Goal: Information Seeking & Learning: Find specific fact

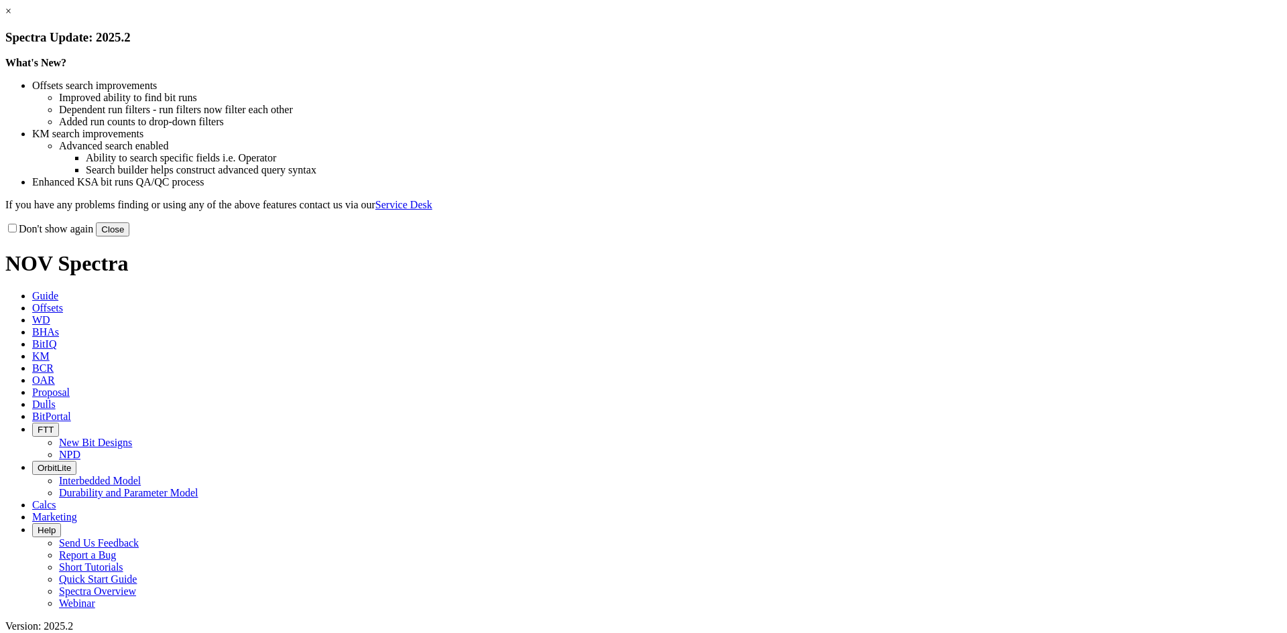
drag, startPoint x: 929, startPoint y: 113, endPoint x: 887, endPoint y: 135, distance: 47.7
click at [11, 17] on link "×" at bounding box center [8, 10] width 6 height 11
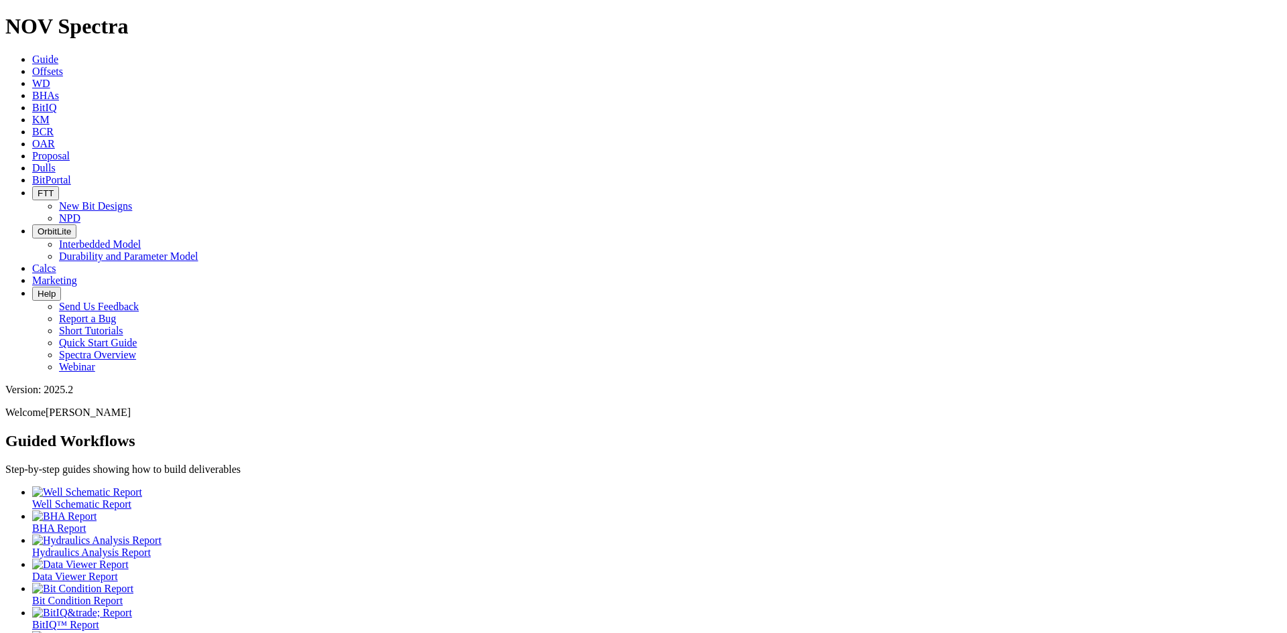
click at [56, 162] on span "Dulls" at bounding box center [43, 167] width 23 height 11
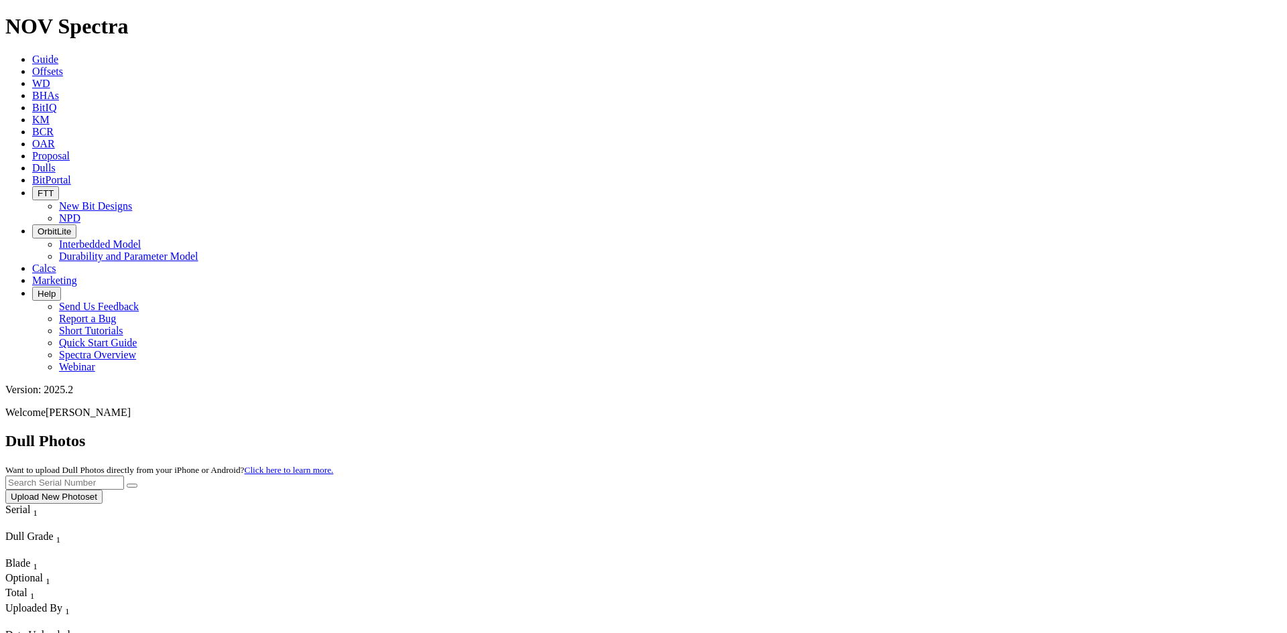
click at [124, 476] on input "text" at bounding box center [64, 483] width 119 height 14
type input "a310760"
click at [103, 490] on button "Upload New Photoset" at bounding box center [53, 497] width 97 height 14
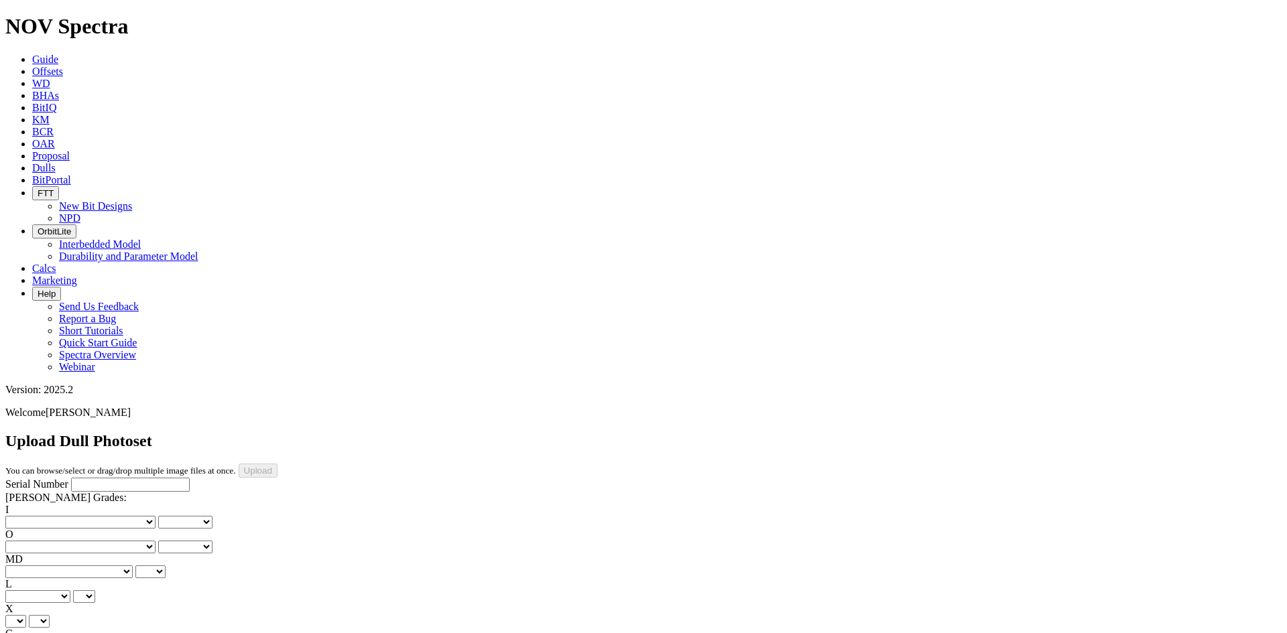
click at [54, 126] on link "BCR" at bounding box center [42, 131] width 21 height 11
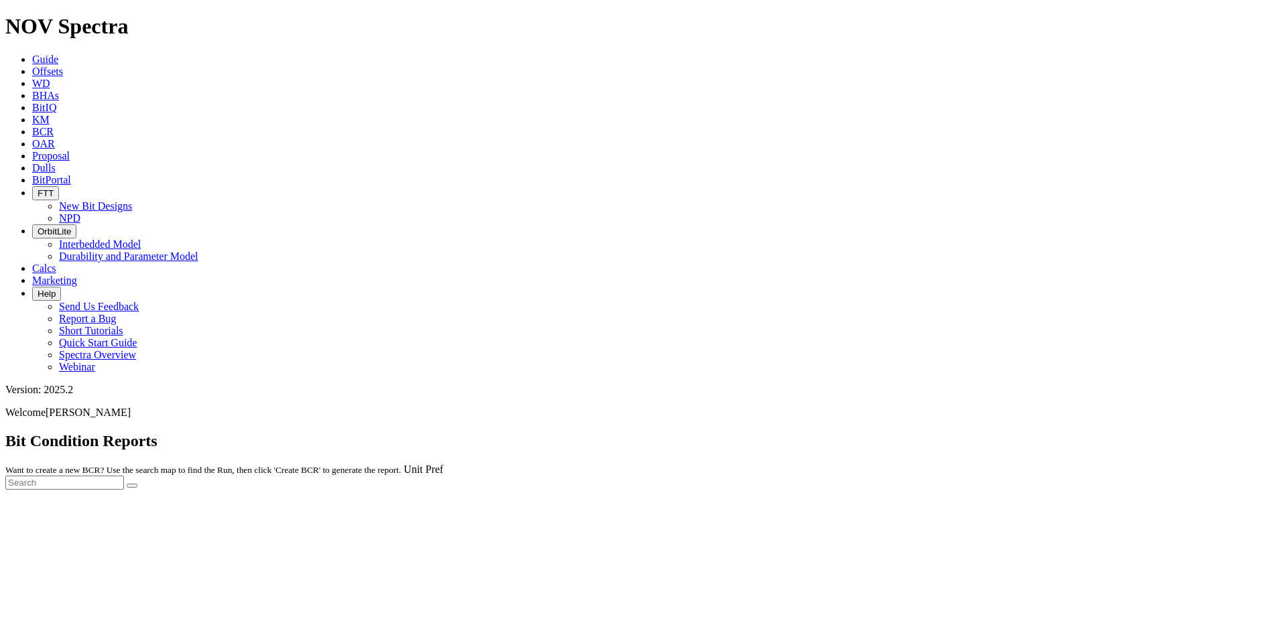
click at [1132, 490] on div at bounding box center [643, 490] width 1276 height 0
click at [124, 476] on input "text" at bounding box center [64, 483] width 119 height 14
type input "a310760"
click at [137, 484] on button "submit" at bounding box center [132, 486] width 11 height 4
click at [54, 126] on span "BCR" at bounding box center [42, 131] width 21 height 11
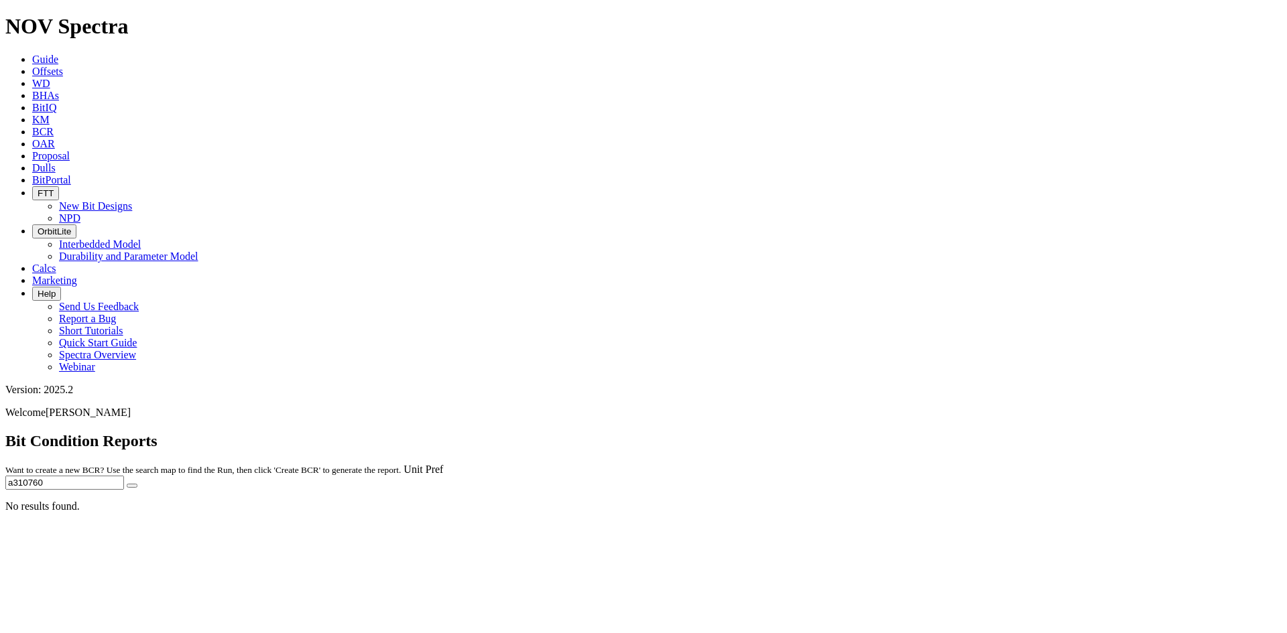
drag, startPoint x: 1133, startPoint y: 61, endPoint x: 1041, endPoint y: 68, distance: 92.1
click at [1041, 464] on span "Unit Pref a310760" at bounding box center [643, 477] width 1276 height 26
type input "a315856"
click at [137, 484] on button "submit" at bounding box center [132, 486] width 11 height 4
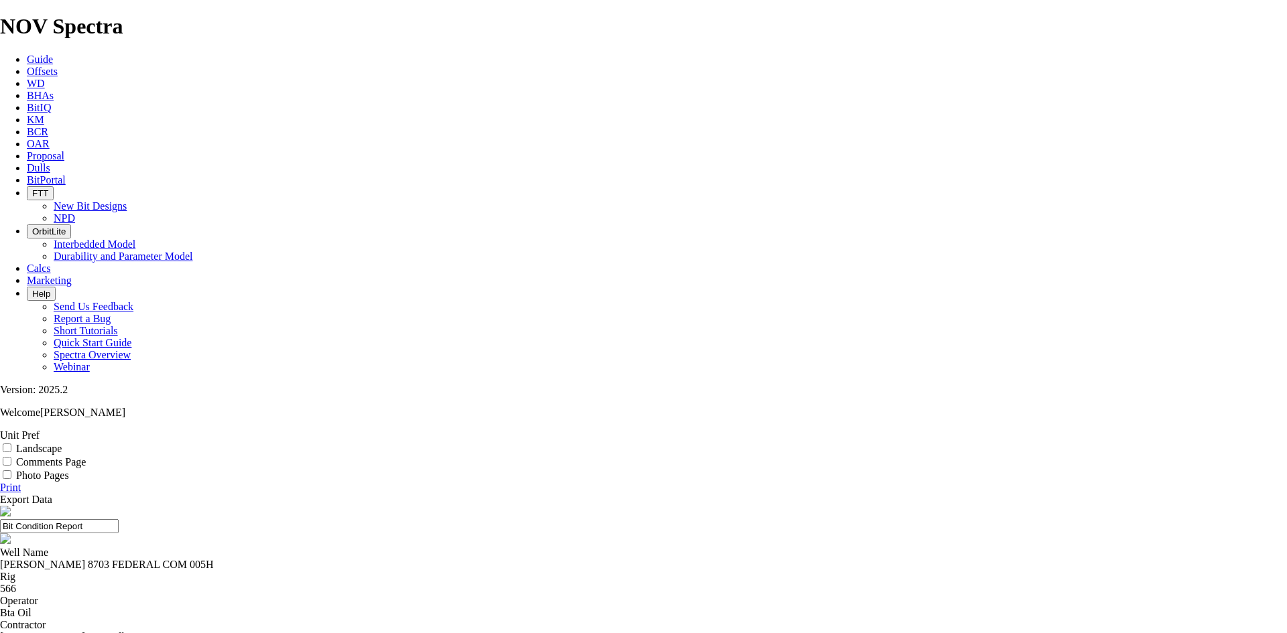
click at [21, 482] on link "Print" at bounding box center [10, 487] width 21 height 11
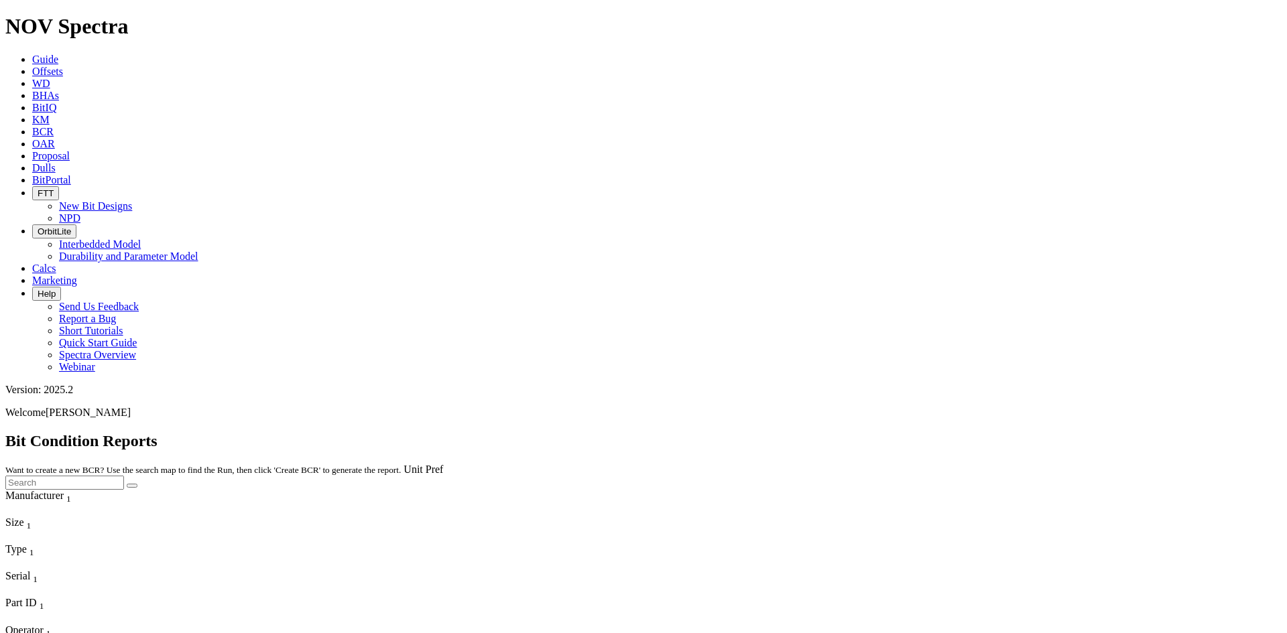
click at [124, 476] on input "text" at bounding box center [64, 483] width 119 height 14
type input "a314987"
click at [137, 484] on button "submit" at bounding box center [132, 486] width 11 height 4
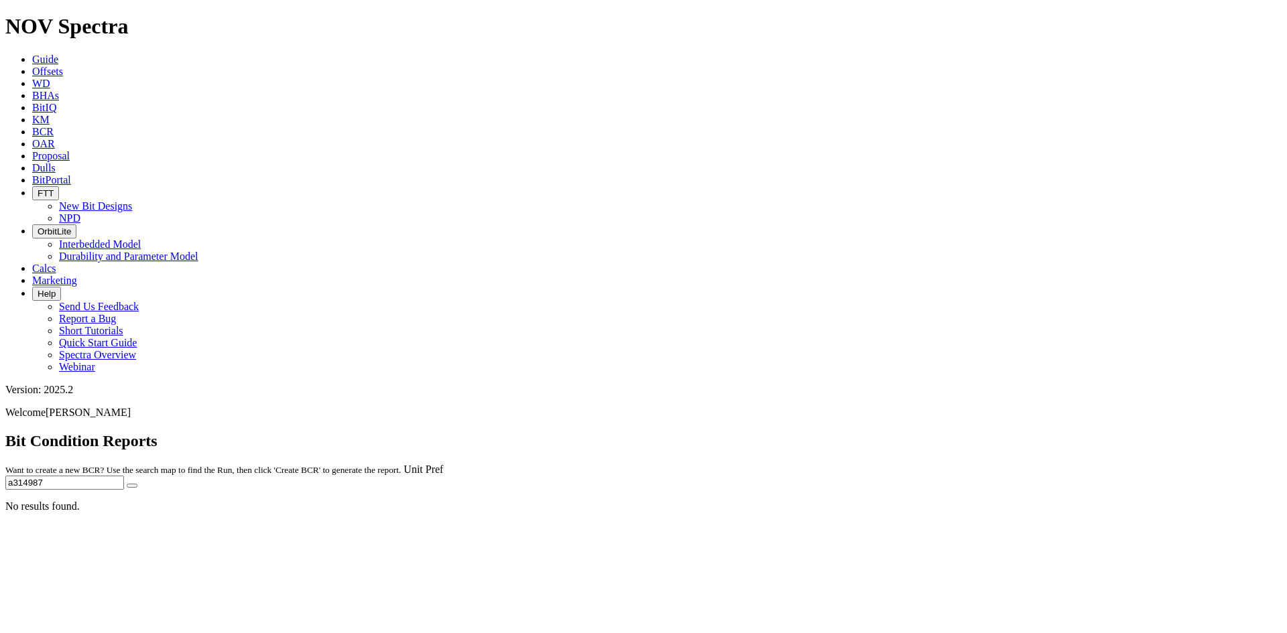
drag, startPoint x: 1150, startPoint y: 63, endPoint x: 1013, endPoint y: 95, distance: 140.3
click at [1013, 432] on bit-condition-search "Bit Condition Reports Want to create a new BCR? Use the search map to find the …" at bounding box center [643, 472] width 1276 height 80
type input "a312407"
click at [132, 486] on icon "submit" at bounding box center [132, 486] width 0 height 0
drag, startPoint x: 1062, startPoint y: 84, endPoint x: 1022, endPoint y: 84, distance: 39.6
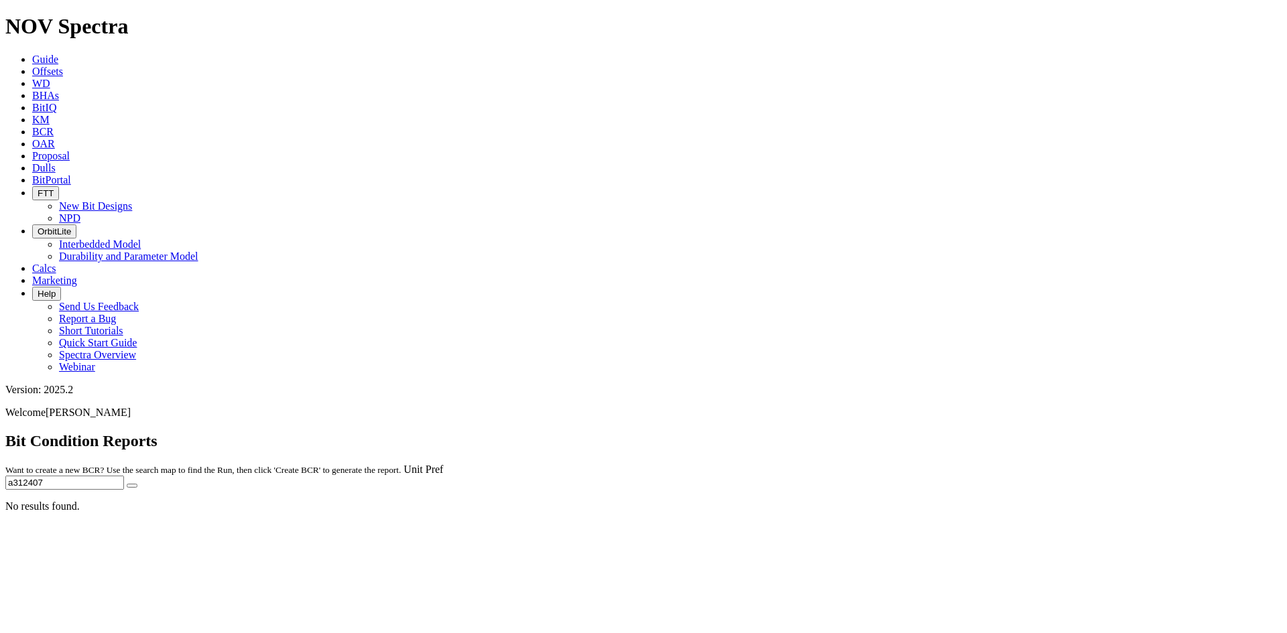
click at [1036, 432] on bit-condition-search "Bit Condition Reports Want to create a new BCR? Use the search map to find the …" at bounding box center [643, 472] width 1276 height 80
click at [132, 486] on icon "submit" at bounding box center [132, 486] width 0 height 0
click at [124, 476] on input "a312315" at bounding box center [64, 483] width 119 height 14
type input "a310987"
click at [132, 486] on icon "submit" at bounding box center [132, 486] width 0 height 0
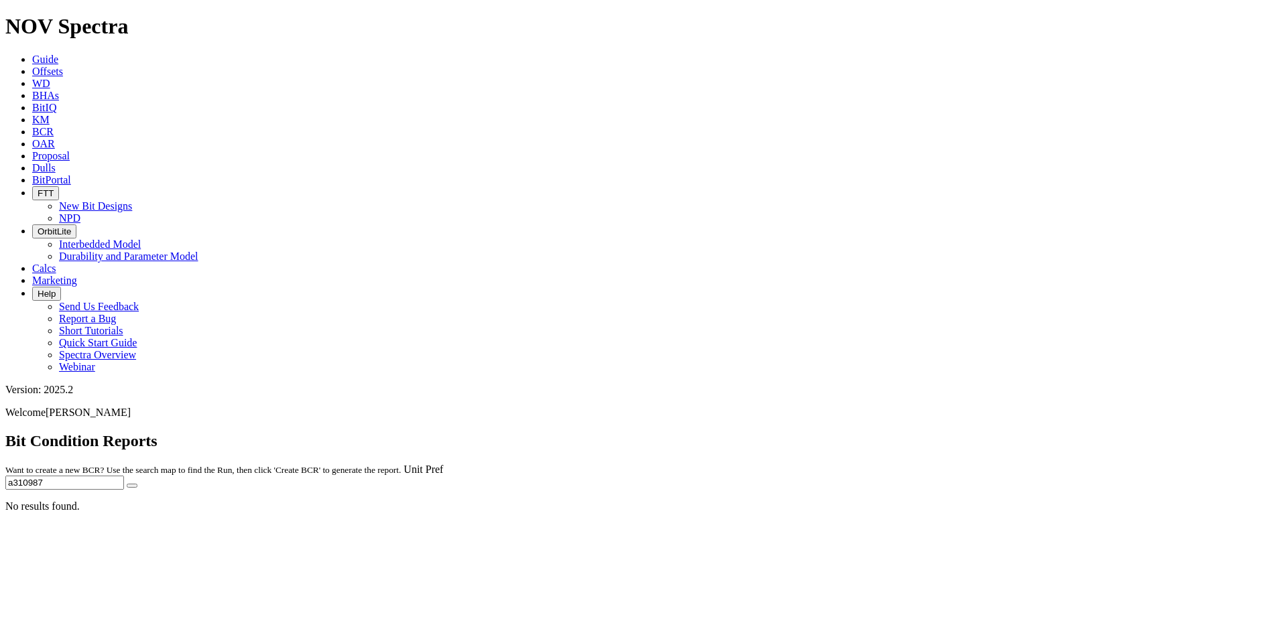
drag, startPoint x: 1152, startPoint y: 56, endPoint x: 1055, endPoint y: 75, distance: 98.5
click at [1060, 432] on div "Bit Condition Reports Want to create a new BCR? Use the search map to find the …" at bounding box center [643, 461] width 1276 height 58
type input "a316761"
click at [132, 486] on icon "submit" at bounding box center [132, 486] width 0 height 0
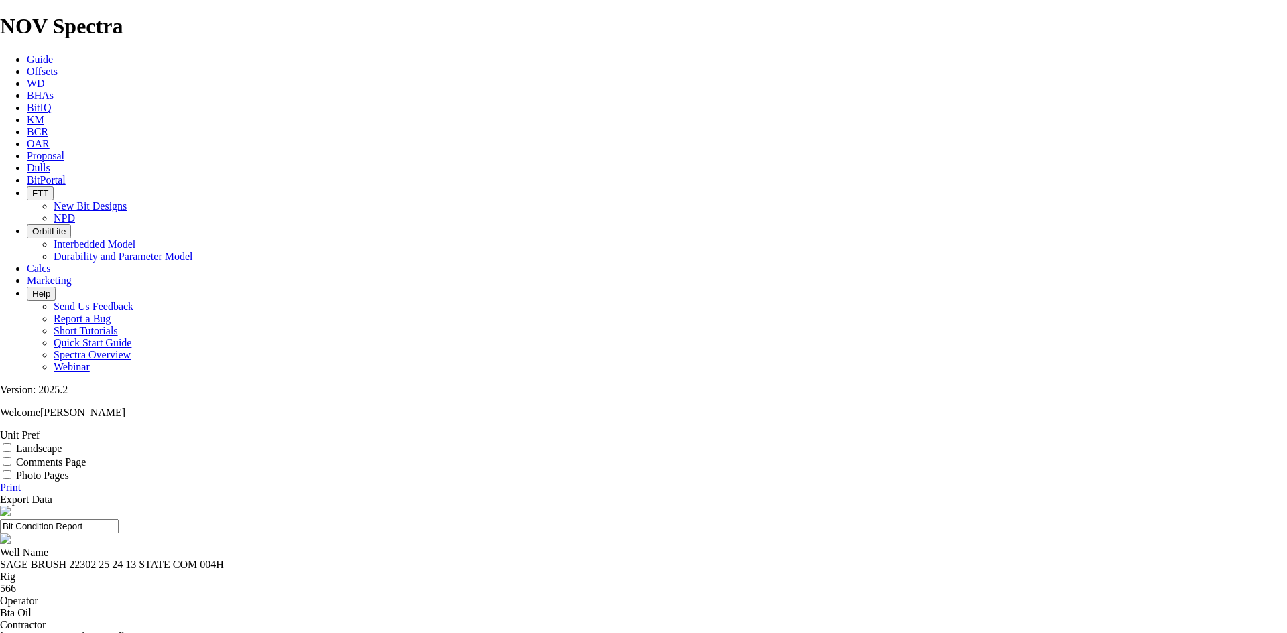
click at [50, 162] on span "Dulls" at bounding box center [38, 167] width 23 height 11
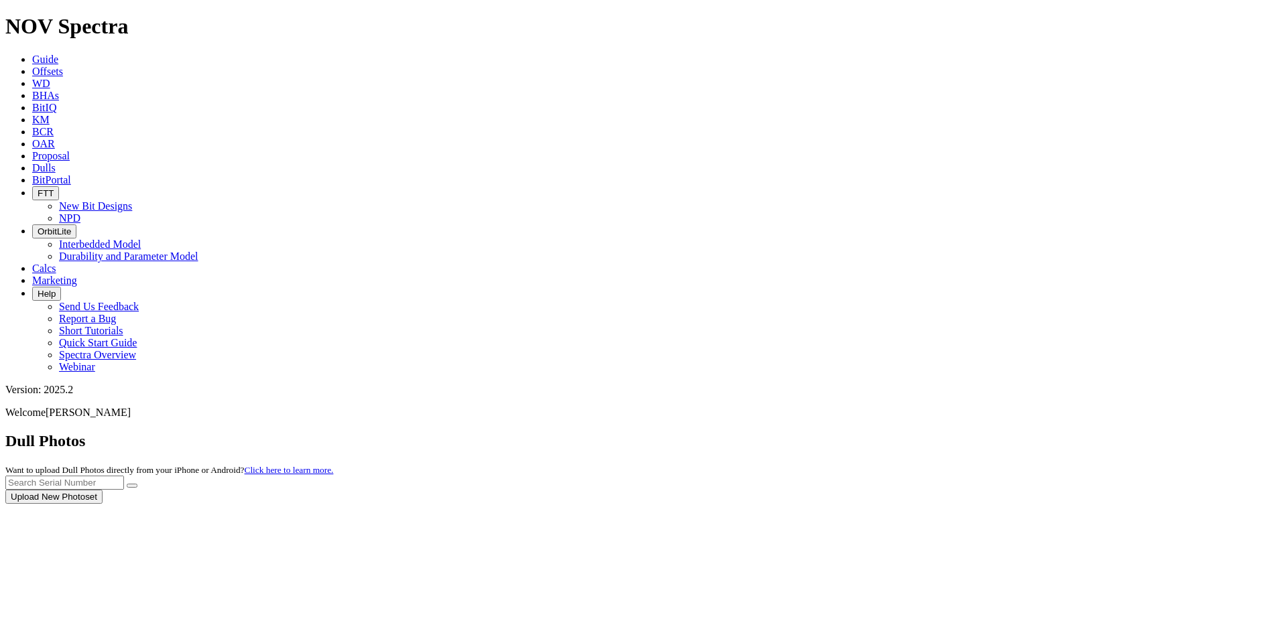
click at [1015, 504] on div at bounding box center [643, 504] width 1276 height 0
click at [124, 476] on input "text" at bounding box center [64, 483] width 119 height 14
type input "a316761"
click at [132, 486] on icon "submit" at bounding box center [132, 486] width 0 height 0
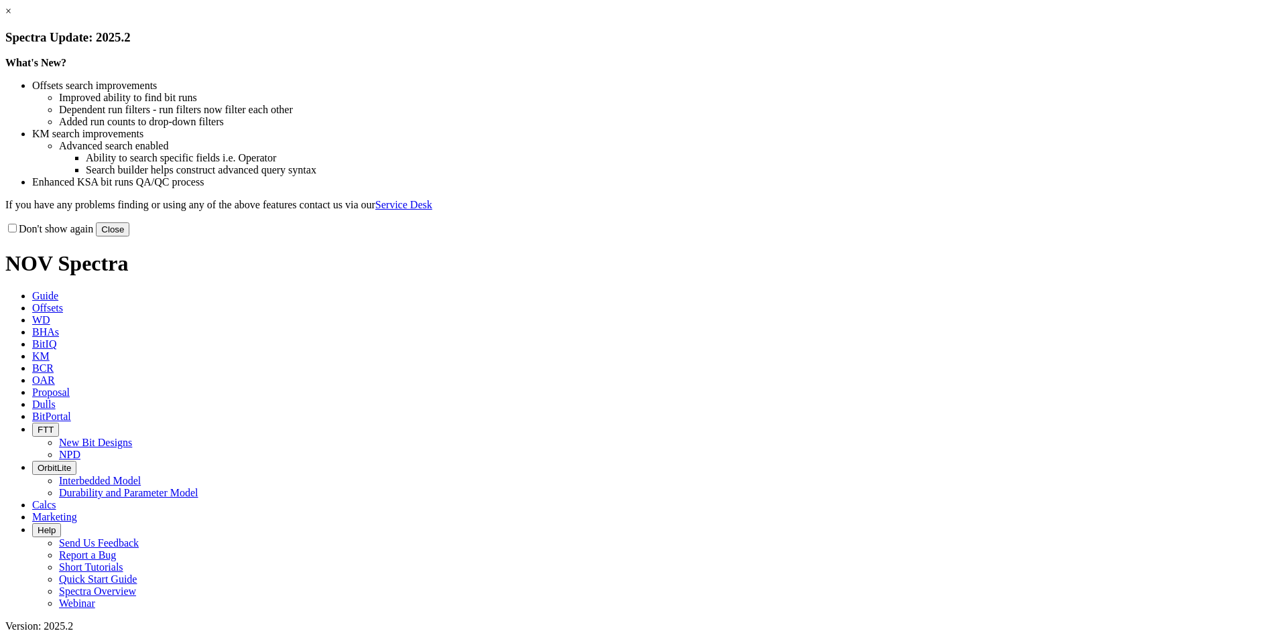
drag, startPoint x: 934, startPoint y: 107, endPoint x: 928, endPoint y: 111, distance: 7.5
click at [11, 17] on link "×" at bounding box center [8, 10] width 6 height 11
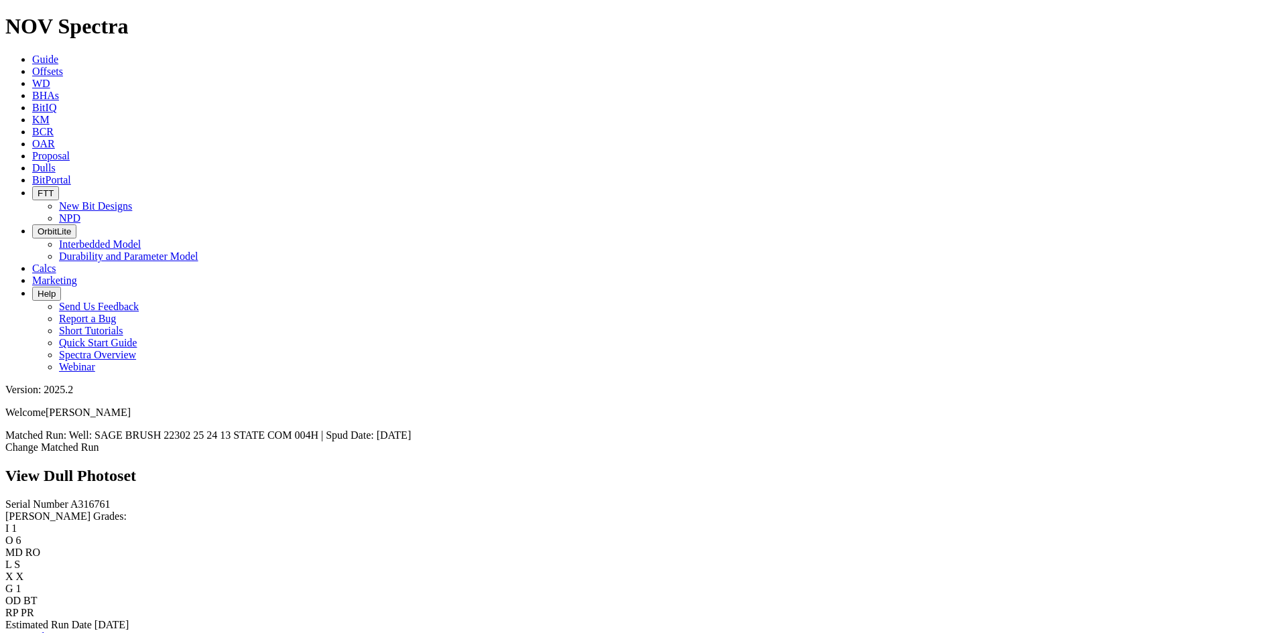
scroll to position [201, 0]
click at [32, 126] on icon at bounding box center [32, 131] width 0 height 11
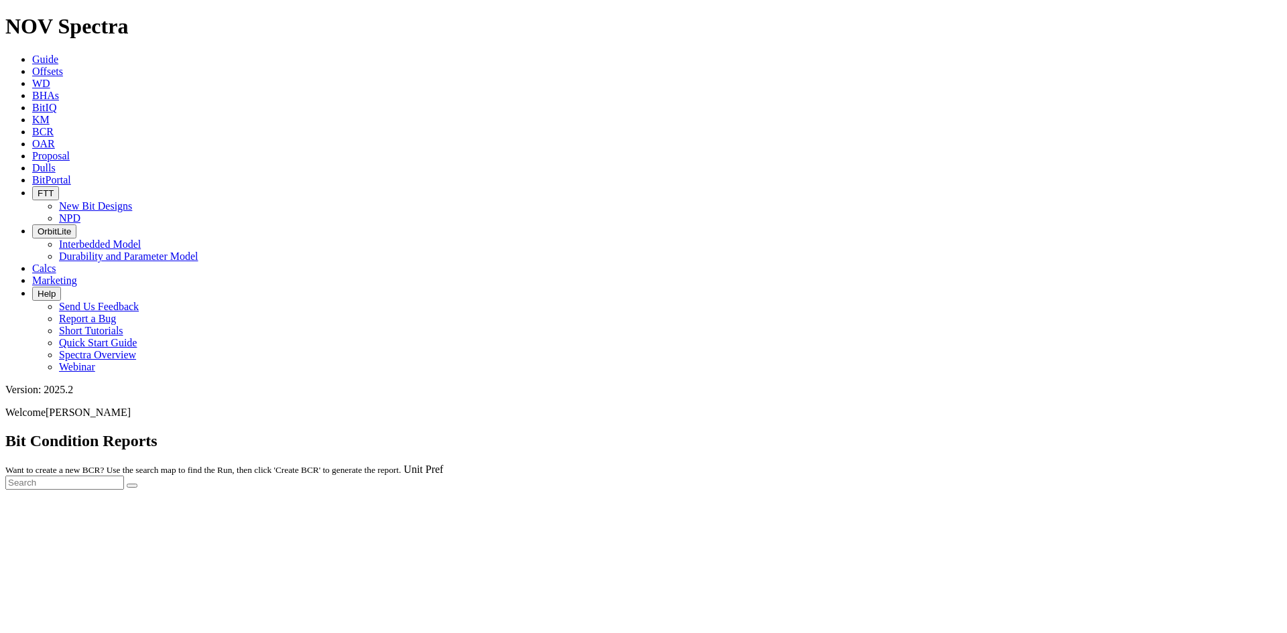
click at [1113, 490] on div at bounding box center [643, 490] width 1276 height 0
click at [124, 476] on input "text" at bounding box center [64, 483] width 119 height 14
type input "a305178"
click at [127, 484] on button "submit" at bounding box center [132, 486] width 11 height 4
drag, startPoint x: 1152, startPoint y: 56, endPoint x: 1081, endPoint y: 73, distance: 73.7
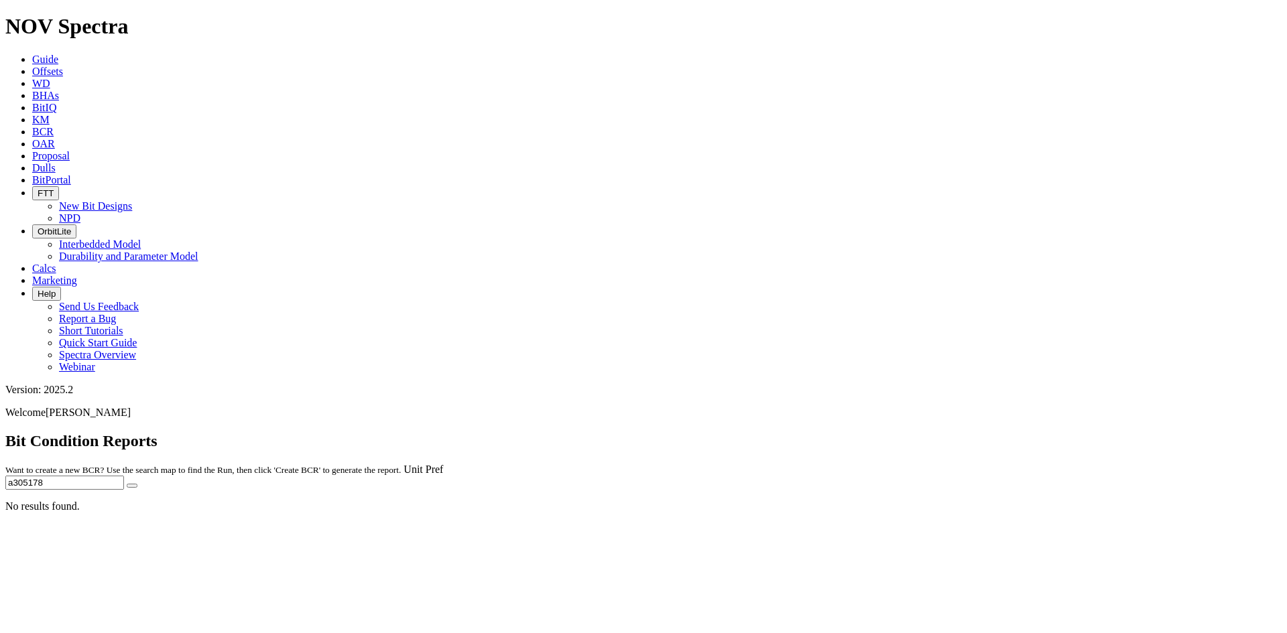
click at [1081, 432] on div "Bit Condition Reports Want to create a new BCR? Use the search map to find the …" at bounding box center [643, 461] width 1276 height 58
click at [63, 66] on span "Offsets" at bounding box center [47, 71] width 31 height 11
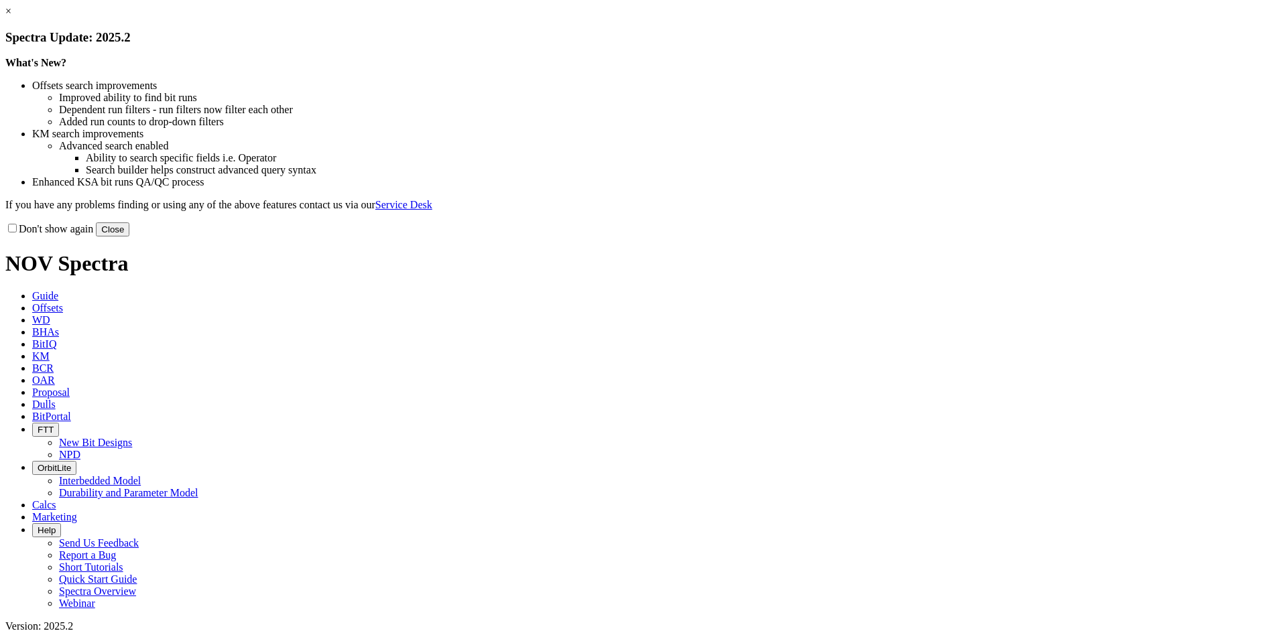
click at [129, 237] on button "Close" at bounding box center [113, 230] width 34 height 14
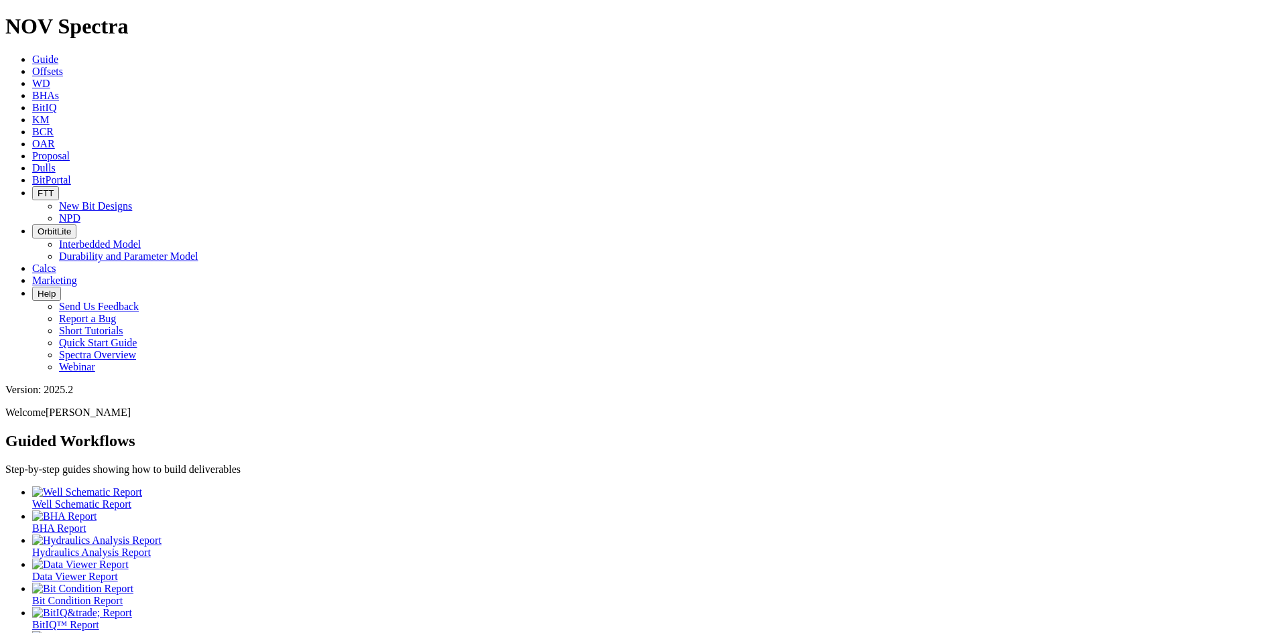
click at [54, 126] on span "BCR" at bounding box center [42, 131] width 21 height 11
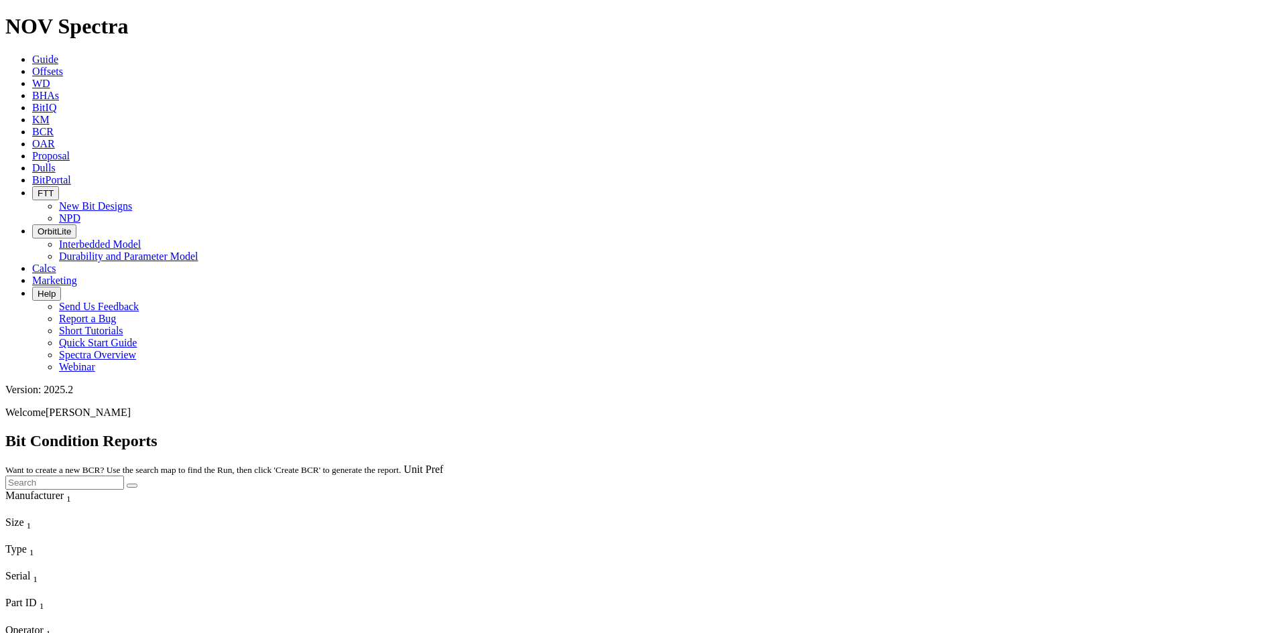
click at [124, 476] on input "text" at bounding box center [64, 483] width 119 height 14
type input "a310760"
click at [137, 484] on button "submit" at bounding box center [132, 486] width 11 height 4
drag, startPoint x: 1142, startPoint y: 59, endPoint x: 914, endPoint y: 88, distance: 229.8
click at [914, 432] on bit-condition-search "Bit Condition Reports Want to create a new BCR? Use the search map to find the …" at bounding box center [643, 472] width 1276 height 80
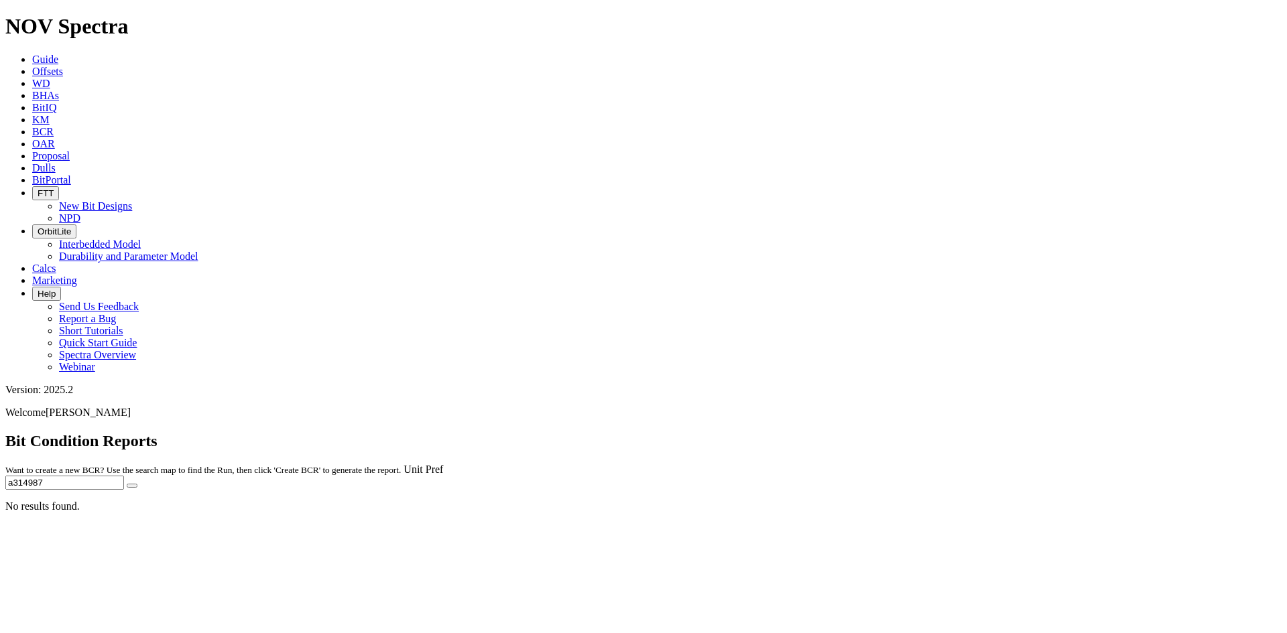
type input "a314987"
click at [127, 484] on button "submit" at bounding box center [132, 486] width 11 height 4
drag, startPoint x: 1132, startPoint y: 62, endPoint x: 1023, endPoint y: 89, distance: 112.5
click at [1023, 432] on bit-condition-search "Bit Condition Reports Want to create a new BCR? Use the search map to find the …" at bounding box center [643, 472] width 1276 height 80
click at [56, 162] on link "Dulls" at bounding box center [43, 167] width 23 height 11
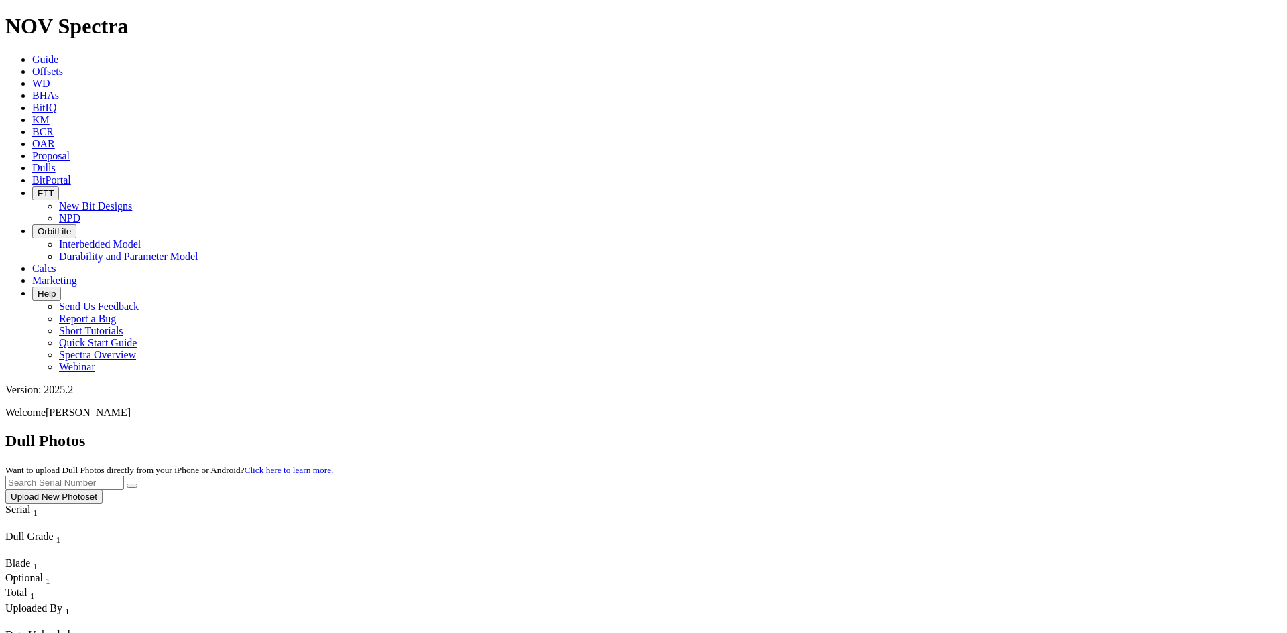
click at [124, 476] on input "text" at bounding box center [64, 483] width 119 height 14
type input "a310760"
click at [137, 484] on button "submit" at bounding box center [132, 486] width 11 height 4
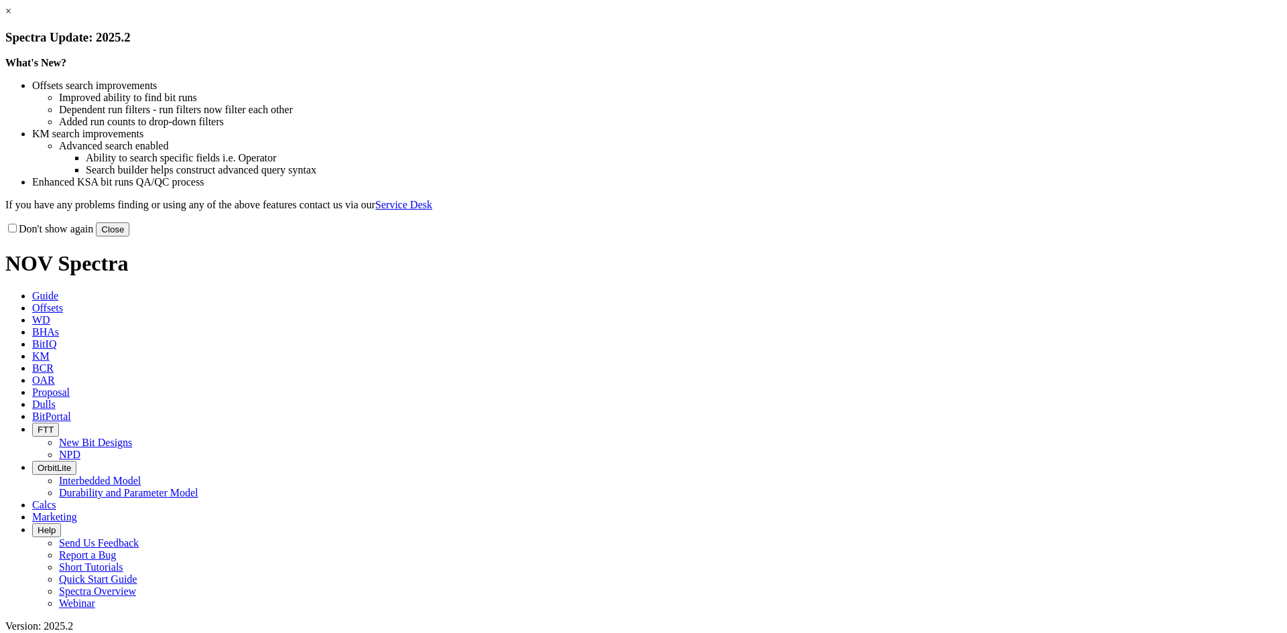
click at [11, 17] on link "×" at bounding box center [8, 10] width 6 height 11
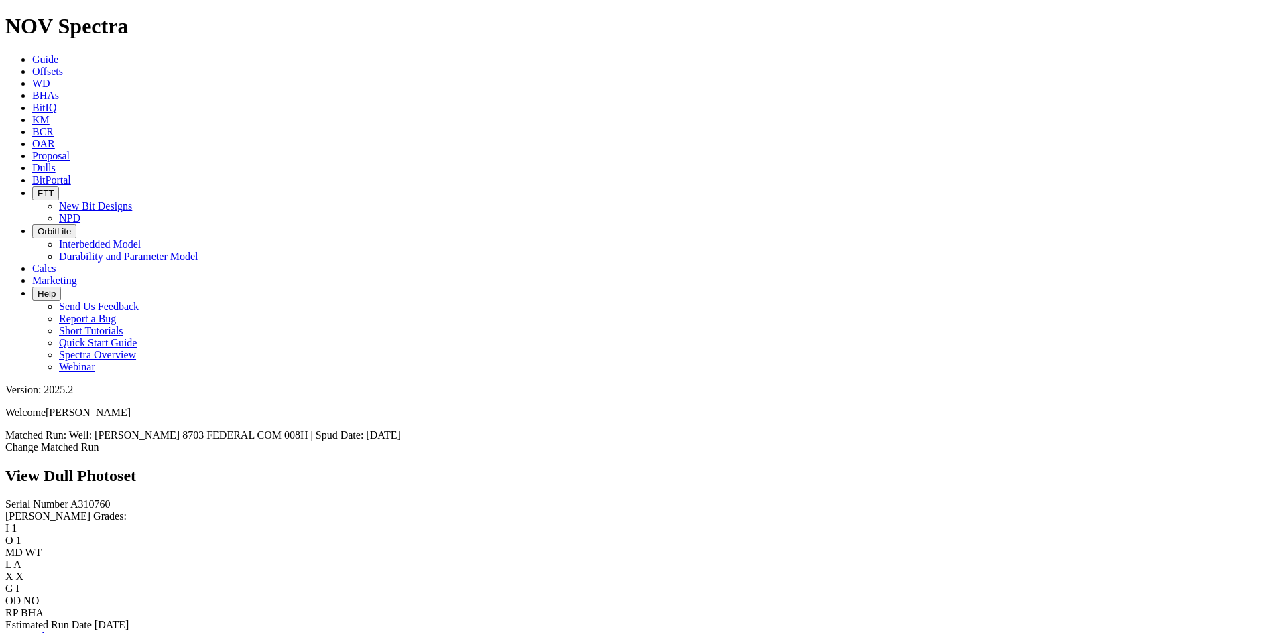
click at [96, 631] on link "Bit Condition Report" at bounding box center [50, 636] width 90 height 11
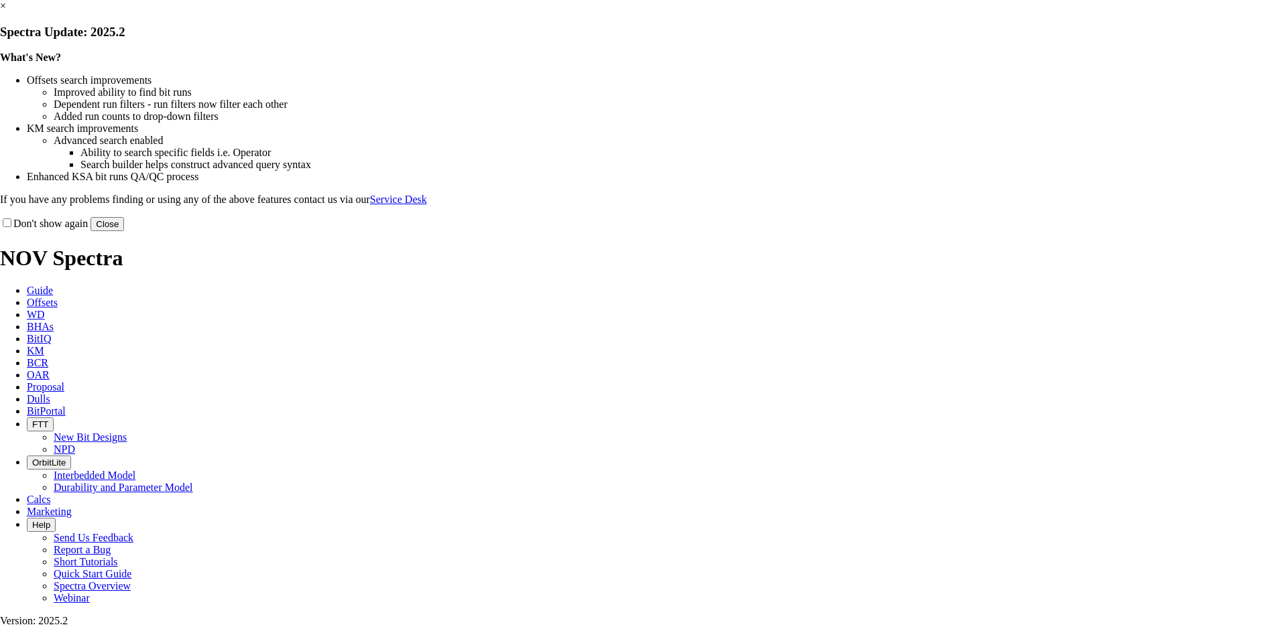
click at [6, 11] on link "×" at bounding box center [3, 5] width 6 height 11
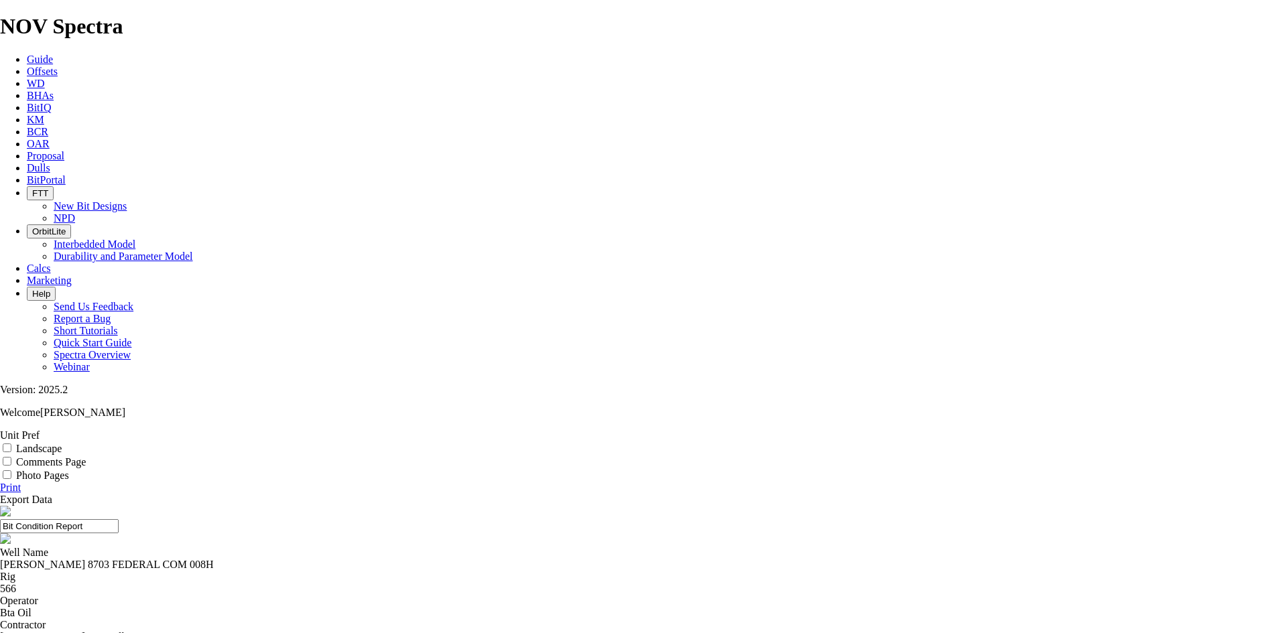
click at [21, 482] on link "Print" at bounding box center [10, 487] width 21 height 11
click at [27, 162] on icon at bounding box center [27, 167] width 0 height 11
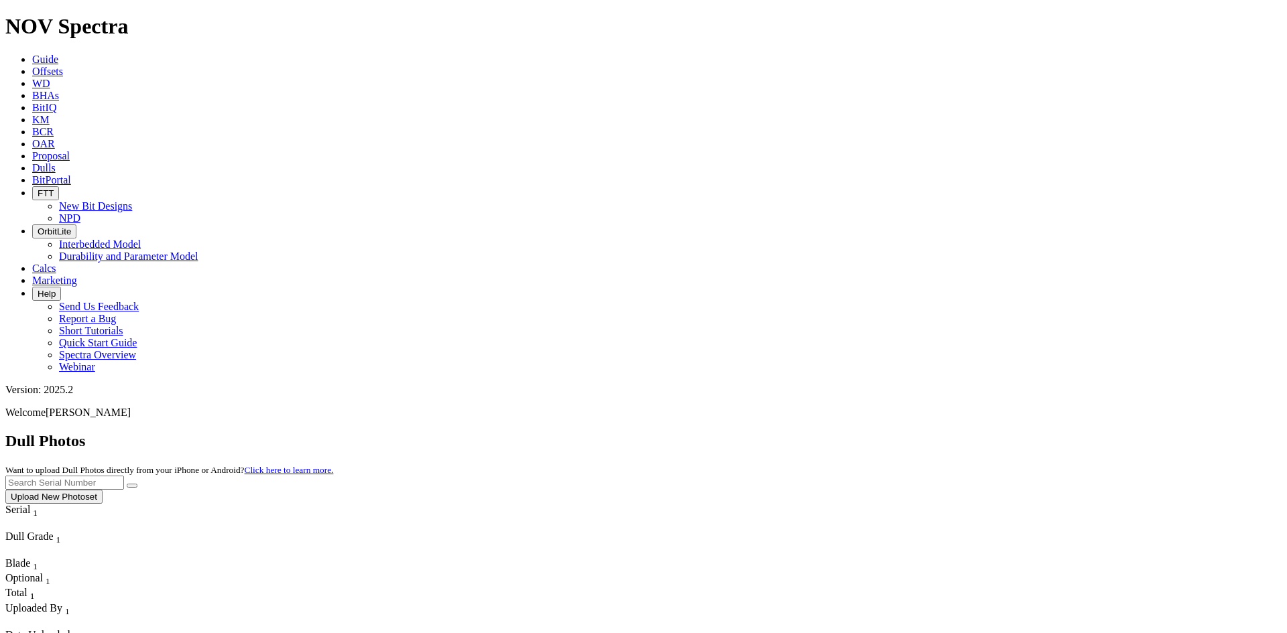
click at [124, 476] on input "text" at bounding box center [64, 483] width 119 height 14
type input "a314987"
click at [137, 484] on button "submit" at bounding box center [132, 486] width 11 height 4
drag, startPoint x: 1016, startPoint y: 63, endPoint x: 941, endPoint y: 66, distance: 74.5
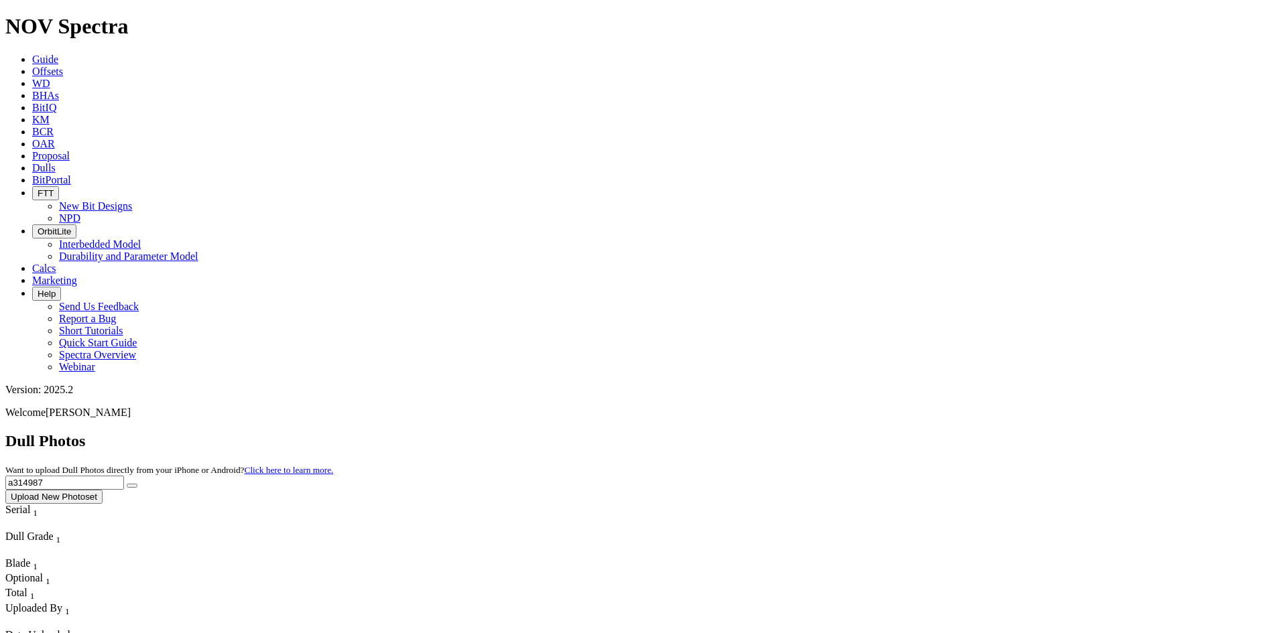
click at [941, 432] on div "Dull Photos Want to upload Dull Photos directly from your iPhone or Android? Cl…" at bounding box center [643, 468] width 1276 height 72
type input "a312407"
click at [137, 484] on button "submit" at bounding box center [132, 486] width 11 height 4
drag, startPoint x: 1046, startPoint y: 64, endPoint x: 955, endPoint y: 72, distance: 92.3
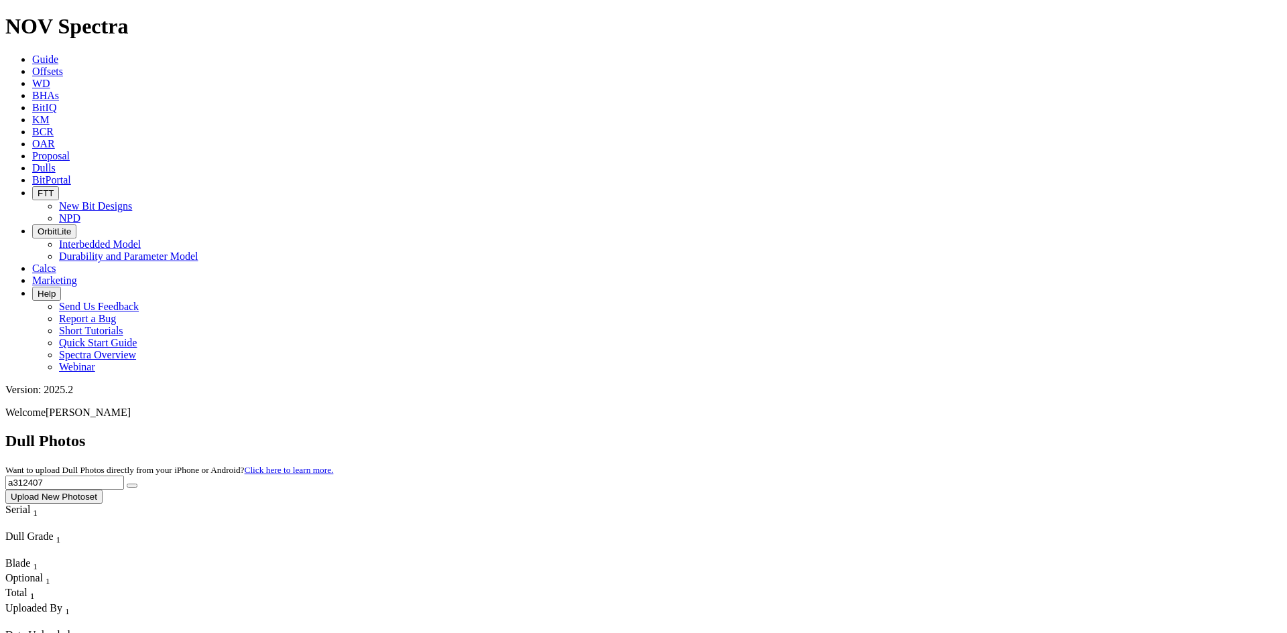
click at [955, 432] on div "Dull Photos Want to upload Dull Photos directly from your iPhone or Android? Cl…" at bounding box center [643, 468] width 1276 height 72
type input "a312315"
click at [132, 486] on icon "submit" at bounding box center [132, 486] width 0 height 0
drag, startPoint x: 1041, startPoint y: 59, endPoint x: 953, endPoint y: 71, distance: 89.3
click at [953, 432] on div "Dull Photos Want to upload Dull Photos directly from your iPhone or Android? Cl…" at bounding box center [643, 468] width 1276 height 72
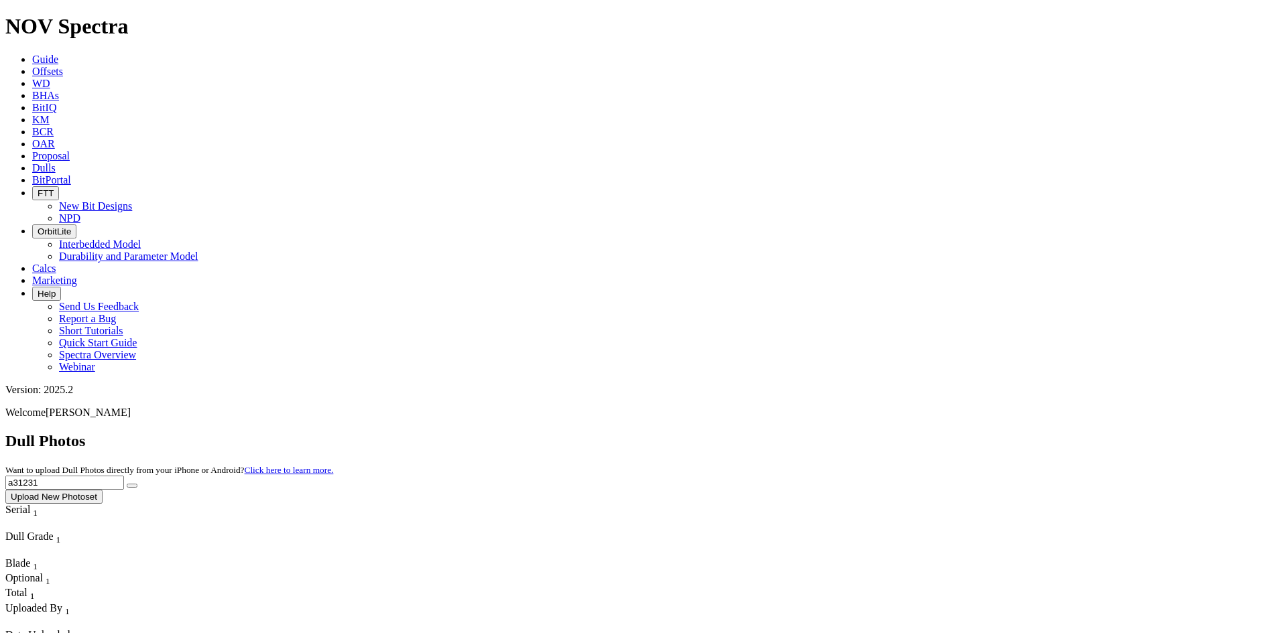
type input "a312315"
click at [137, 484] on button "submit" at bounding box center [132, 486] width 11 height 4
drag, startPoint x: 1001, startPoint y: 63, endPoint x: 950, endPoint y: 68, distance: 51.2
click at [950, 432] on div "Dull Photos Want to upload Dull Photos directly from your iPhone or Android? Cl…" at bounding box center [643, 468] width 1276 height 72
type input "a310987"
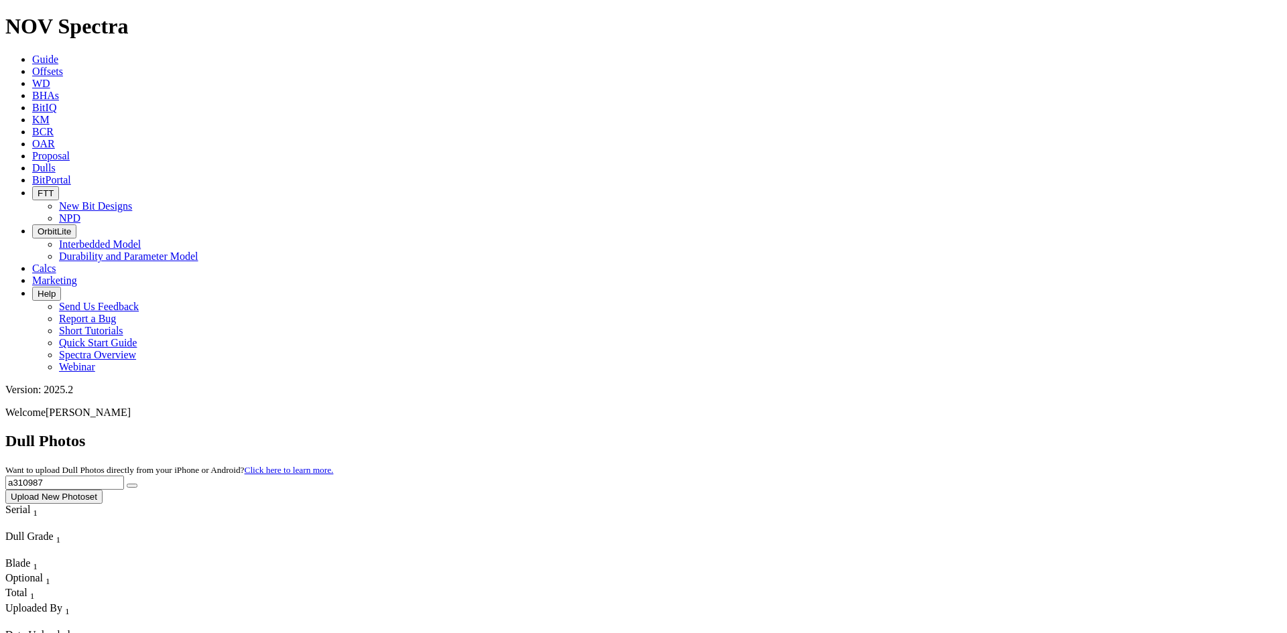
click at [132, 486] on icon "submit" at bounding box center [132, 486] width 0 height 0
drag, startPoint x: 1020, startPoint y: 56, endPoint x: 910, endPoint y: 68, distance: 109.9
click at [910, 432] on div "Dull Photos Want to upload Dull Photos directly from your iPhone or Android? Cl…" at bounding box center [643, 468] width 1276 height 72
type input "a316761"
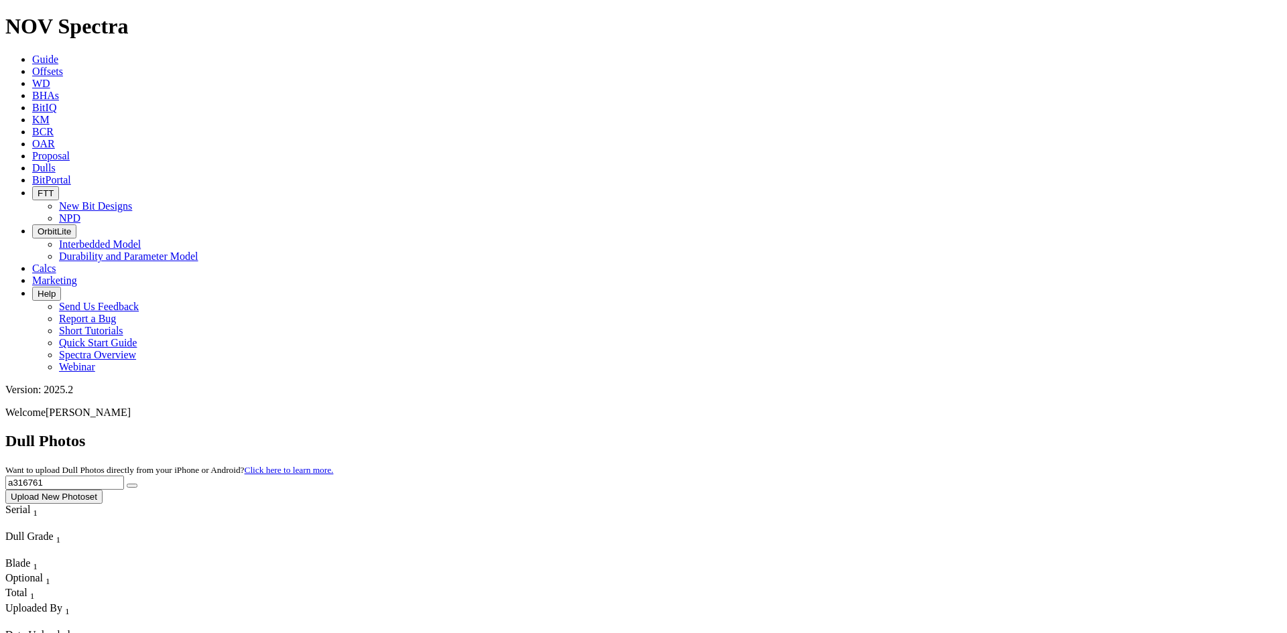
click at [132, 486] on icon "submit" at bounding box center [132, 486] width 0 height 0
drag, startPoint x: 1010, startPoint y: 60, endPoint x: 908, endPoint y: 72, distance: 101.9
click at [906, 432] on div "Dull Photos Want to upload Dull Photos directly from your iPhone or Android? Cl…" at bounding box center [643, 468] width 1276 height 72
type input "a305178"
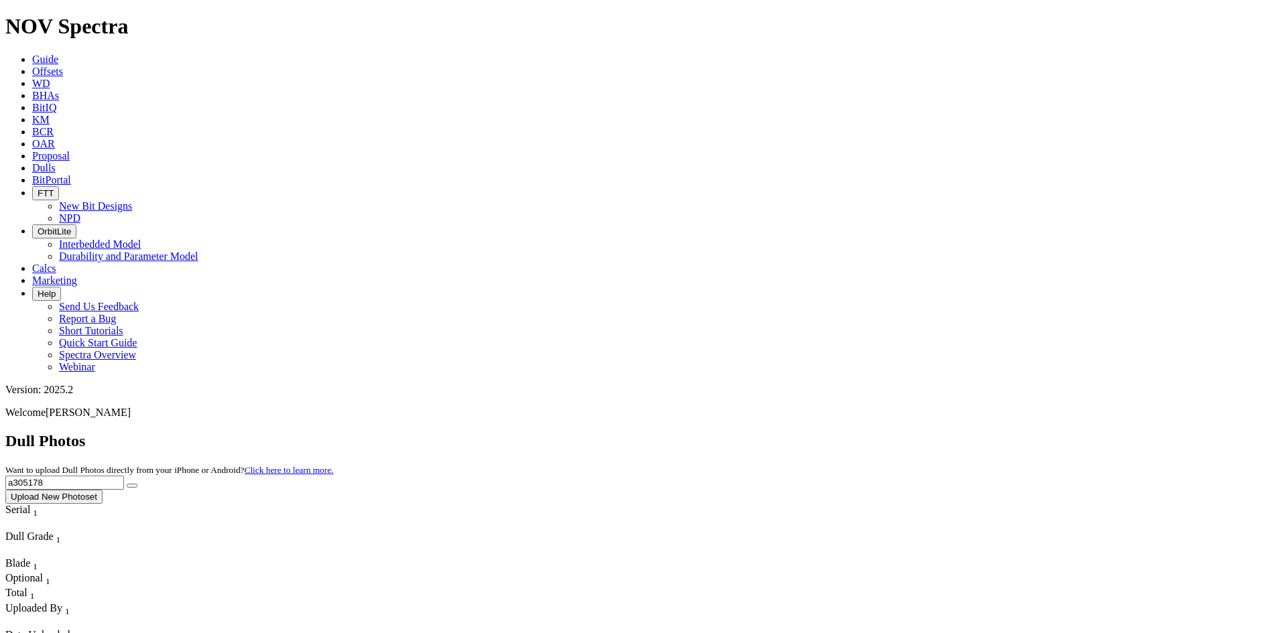
click at [132, 486] on icon "submit" at bounding box center [132, 486] width 0 height 0
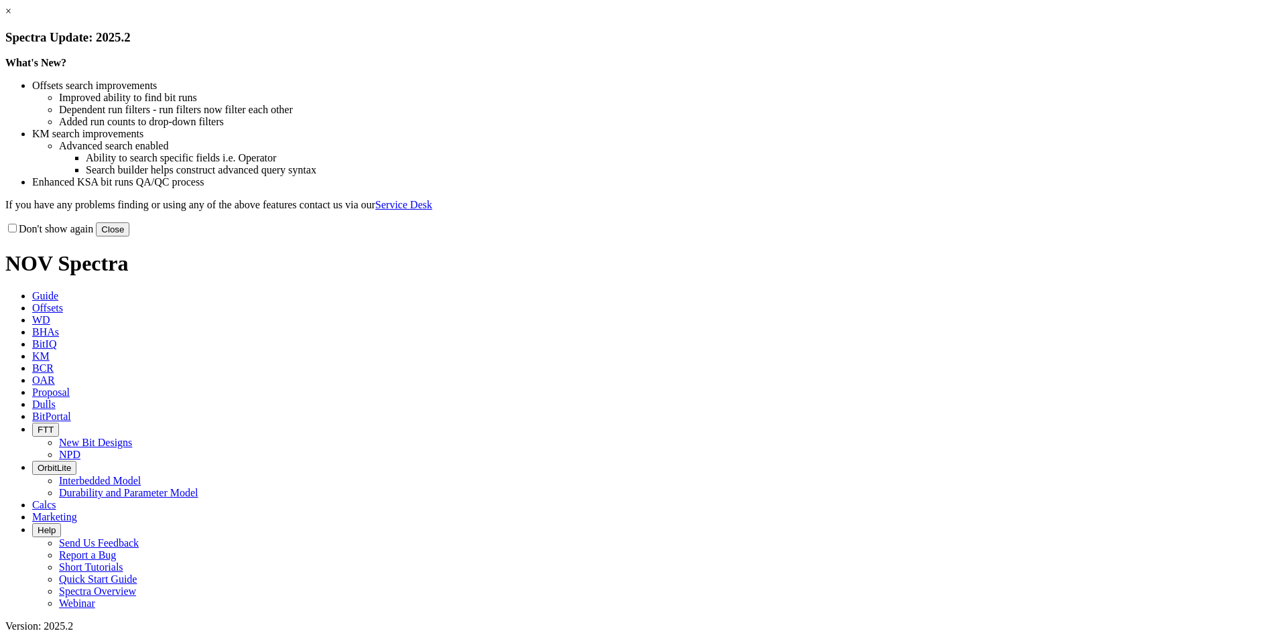
click at [129, 237] on button "Close" at bounding box center [113, 230] width 34 height 14
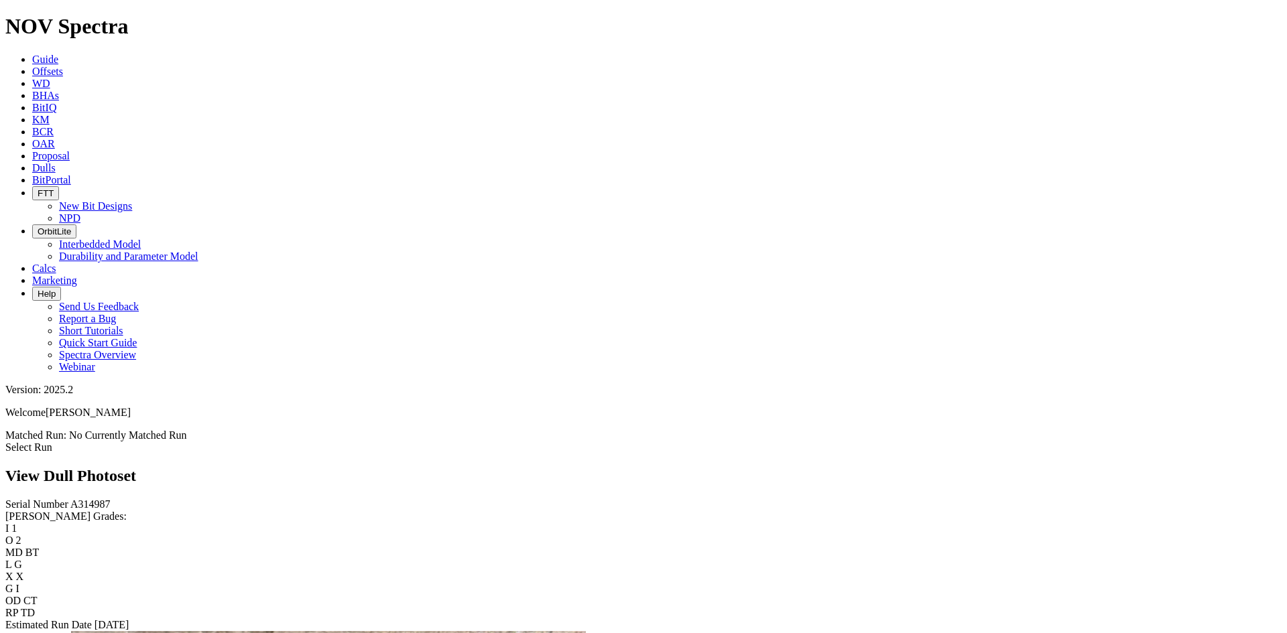
click at [52, 442] on link "Select Run" at bounding box center [28, 447] width 47 height 11
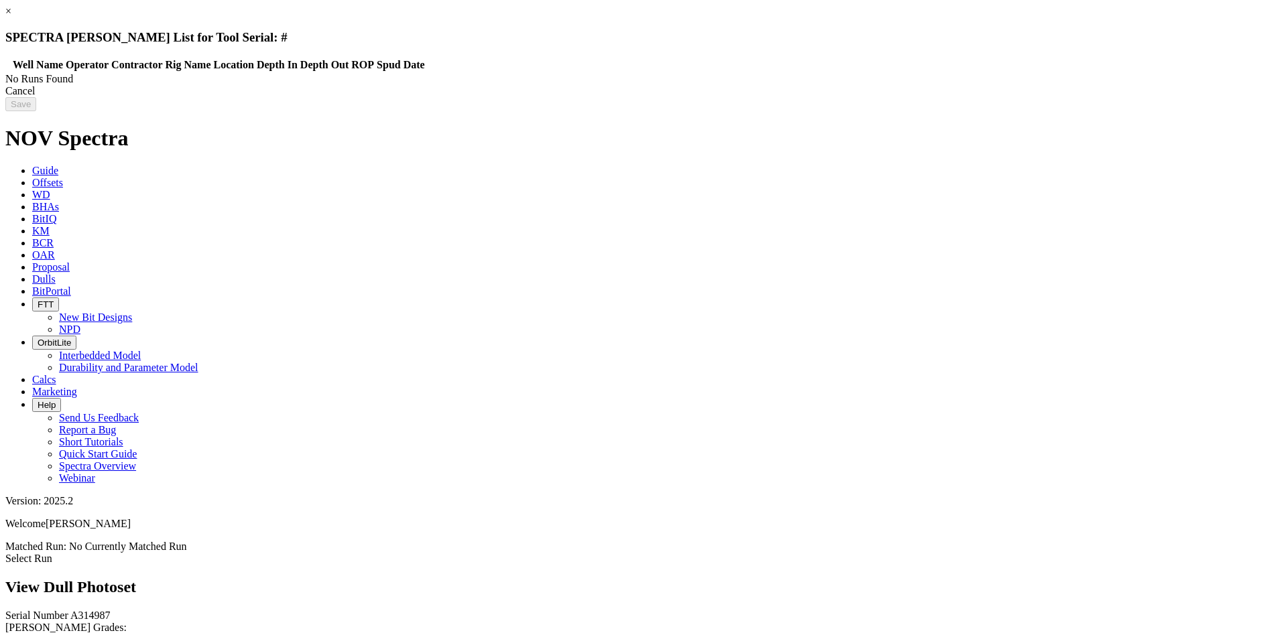
click at [11, 17] on link "×" at bounding box center [8, 10] width 6 height 11
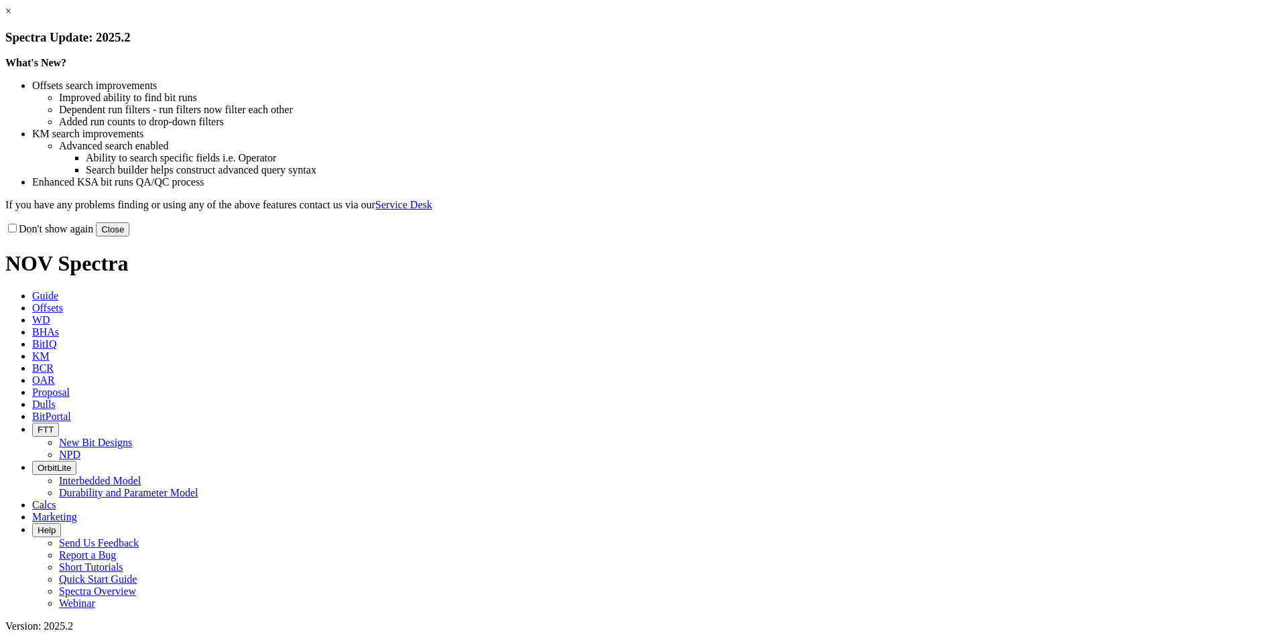
click at [11, 17] on link "×" at bounding box center [8, 10] width 6 height 11
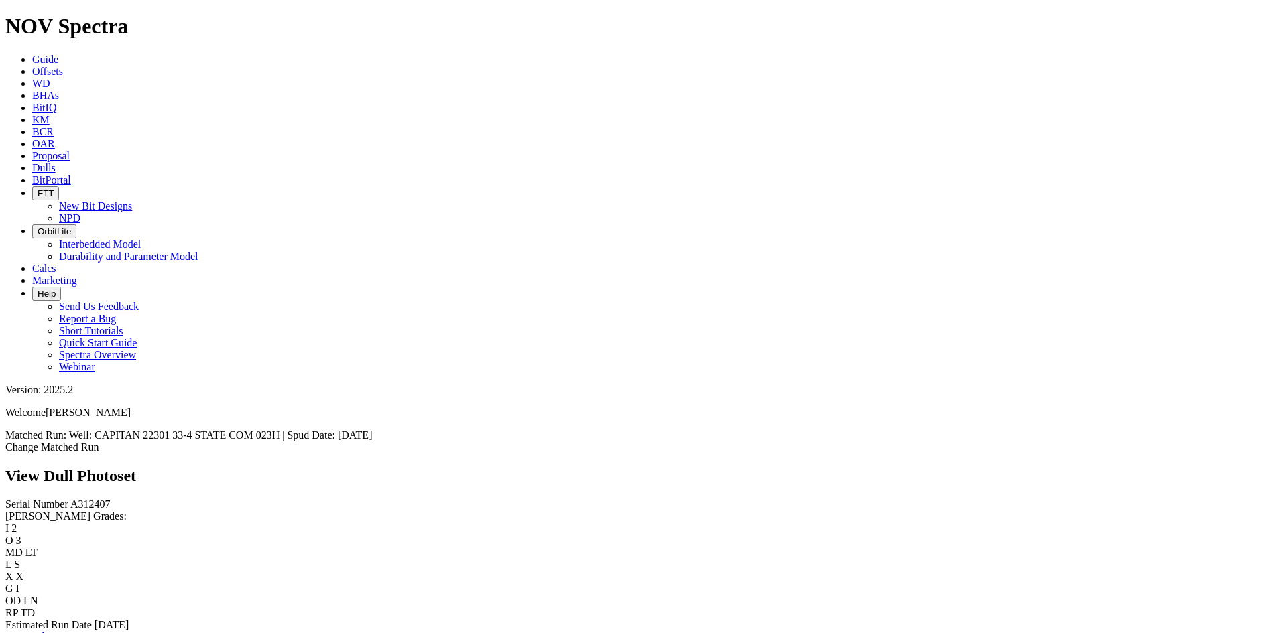
click at [95, 631] on link "Bit Condition Report" at bounding box center [50, 636] width 90 height 11
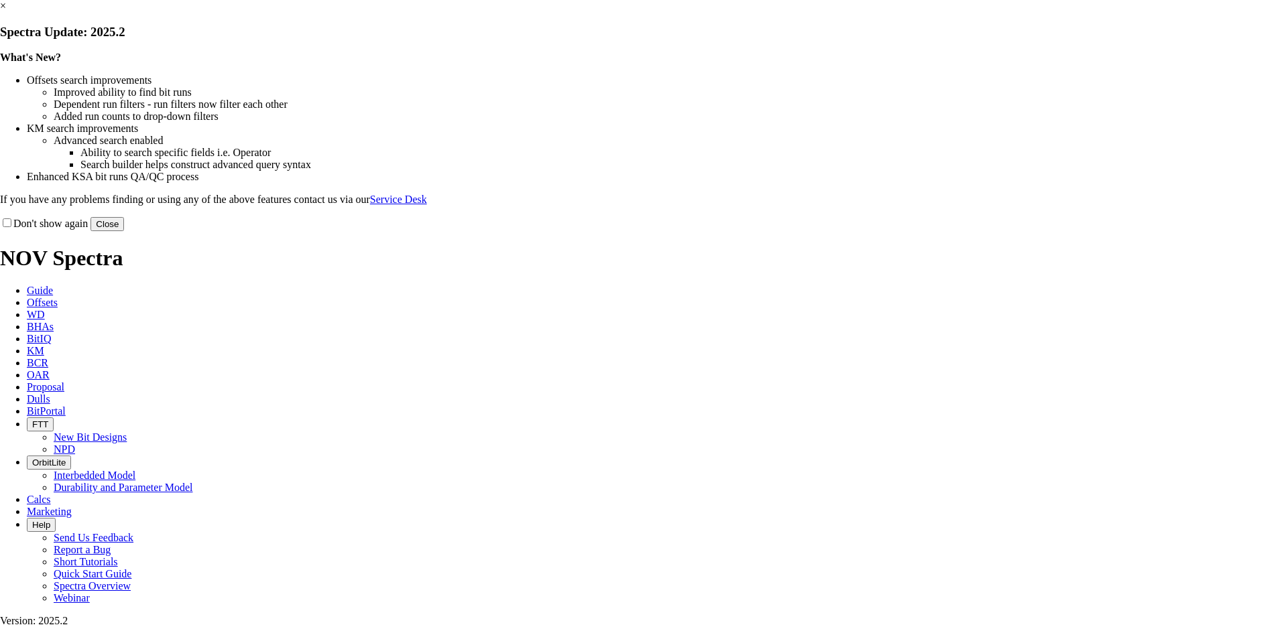
click at [124, 231] on button "Close" at bounding box center [107, 224] width 34 height 14
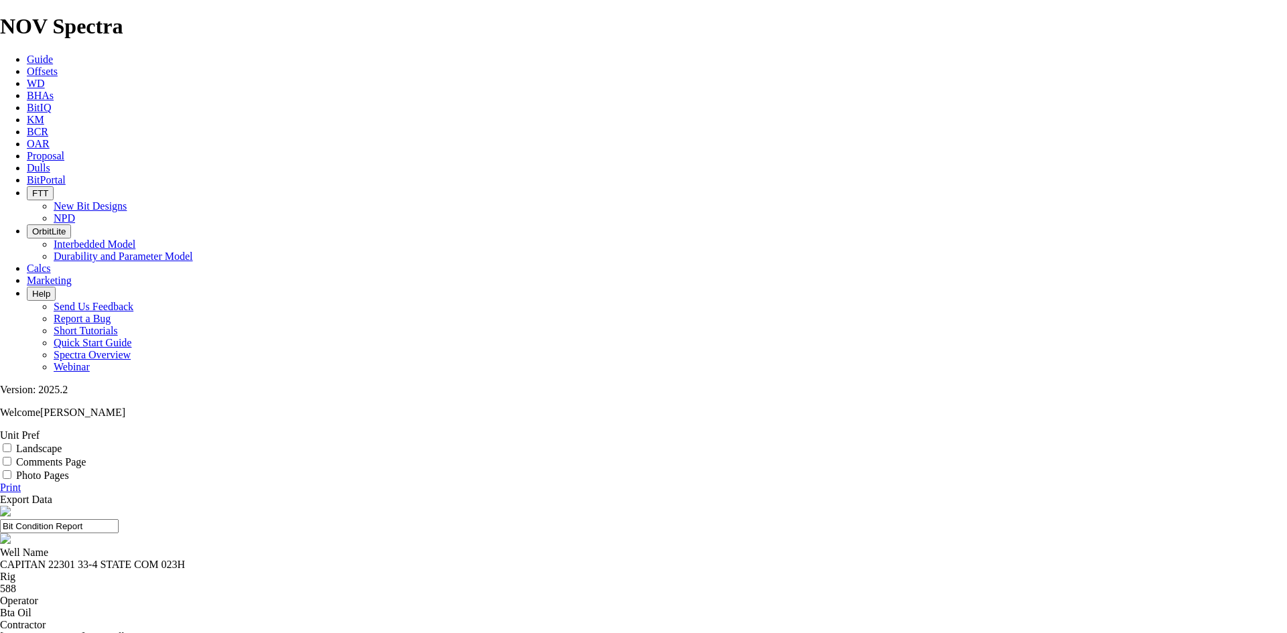
drag, startPoint x: 1258, startPoint y: 137, endPoint x: 985, endPoint y: 394, distance: 375.1
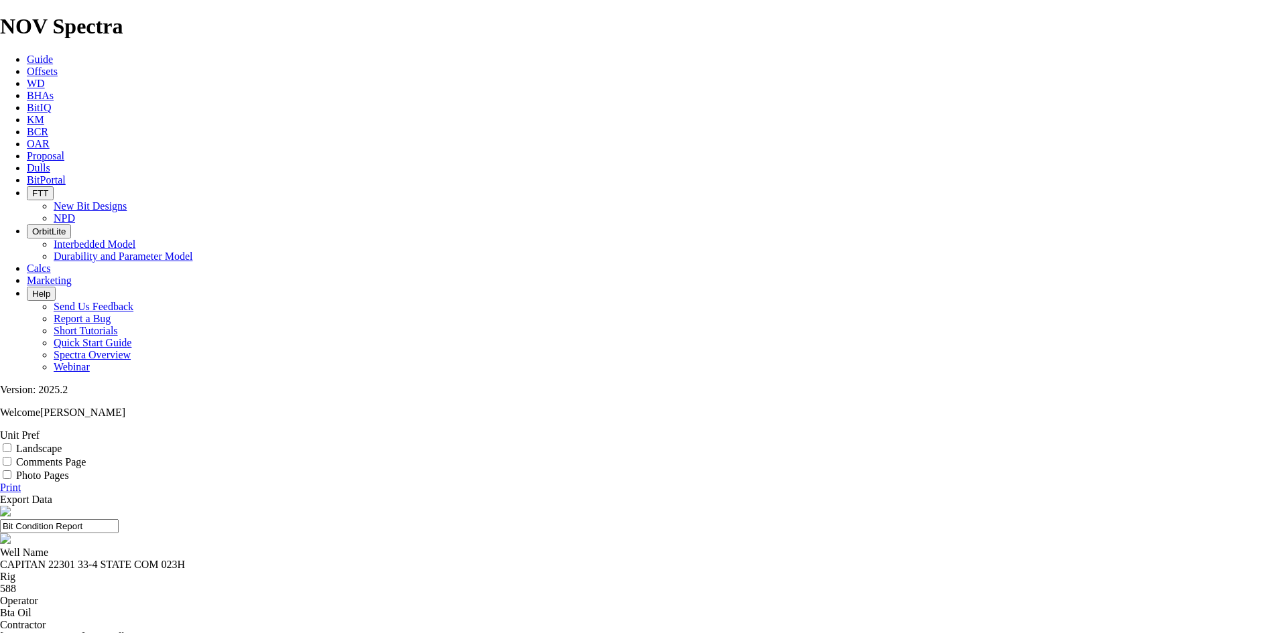
click at [21, 482] on link "Print" at bounding box center [10, 487] width 21 height 11
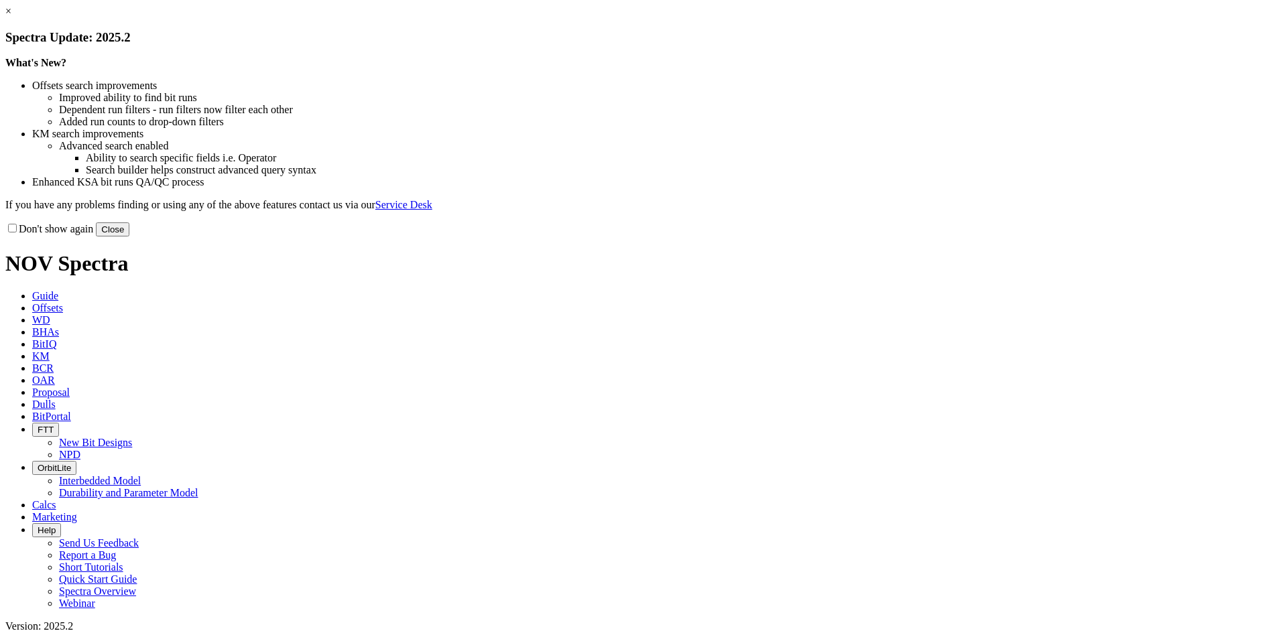
click at [129, 237] on button "Close" at bounding box center [113, 230] width 34 height 14
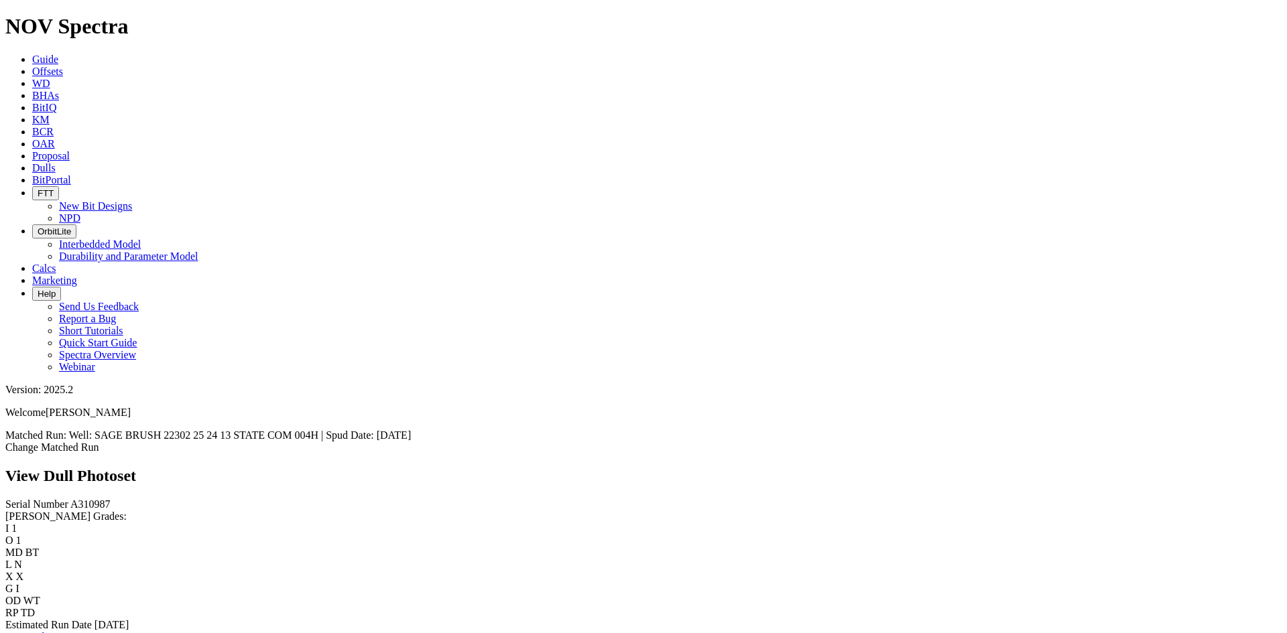
scroll to position [134, 0]
click at [96, 631] on link "Bit Condition Report" at bounding box center [50, 636] width 90 height 11
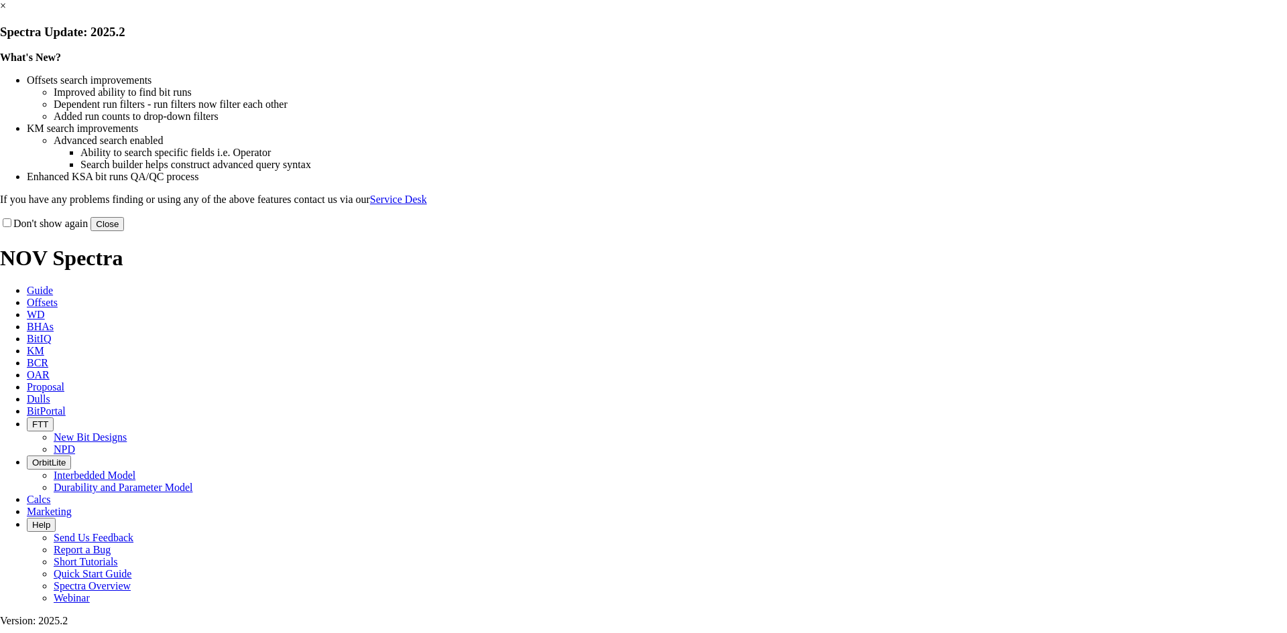
click at [124, 231] on button "Close" at bounding box center [107, 224] width 34 height 14
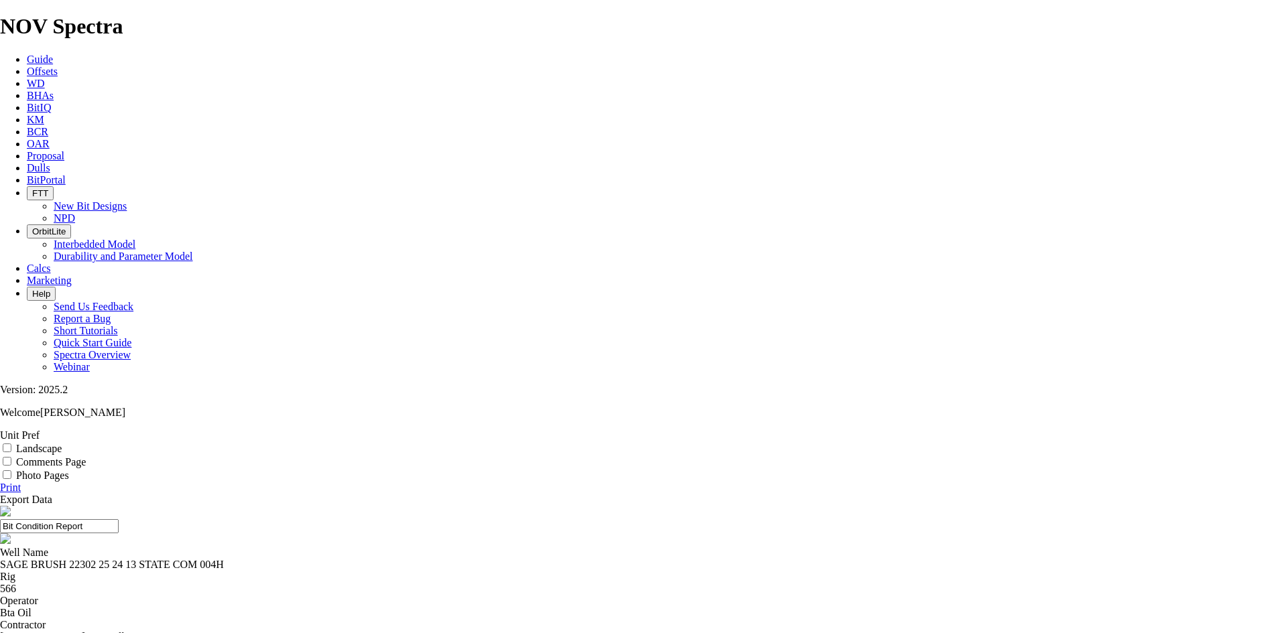
click at [554, 559] on div "SAGE BRUSH 22302 25 24 13 STATE COM 004H" at bounding box center [643, 565] width 1287 height 12
click at [571, 559] on div "SAGE BRUSH 22302 25 24 13 STATE COM 004H" at bounding box center [643, 565] width 1287 height 12
drag, startPoint x: 1258, startPoint y: 140, endPoint x: 971, endPoint y: 393, distance: 382.3
click at [21, 482] on link "Print" at bounding box center [10, 487] width 21 height 11
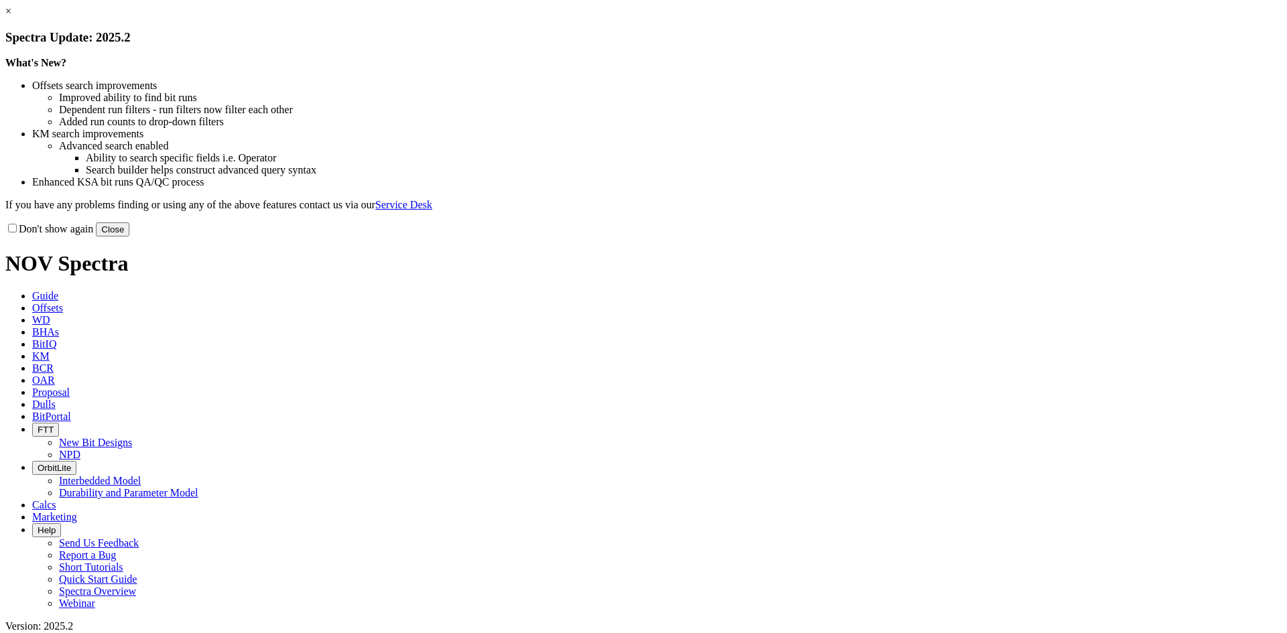
click at [129, 237] on button "Close" at bounding box center [113, 230] width 34 height 14
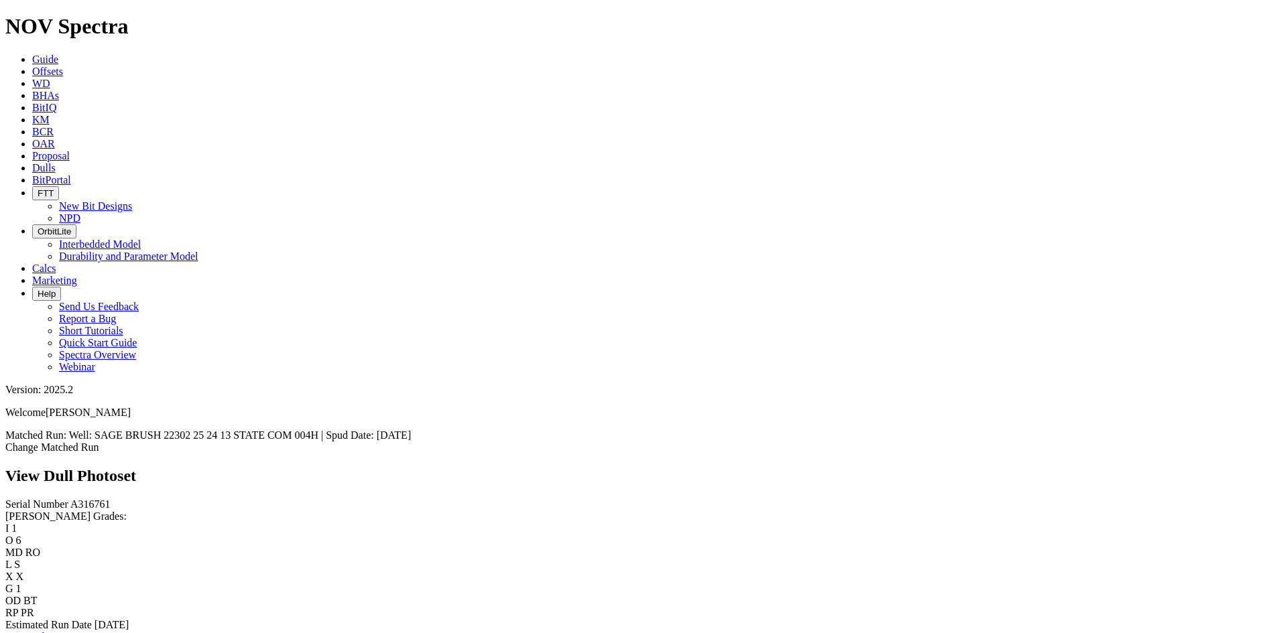
click at [96, 631] on link "Bit Condition Report" at bounding box center [50, 636] width 90 height 11
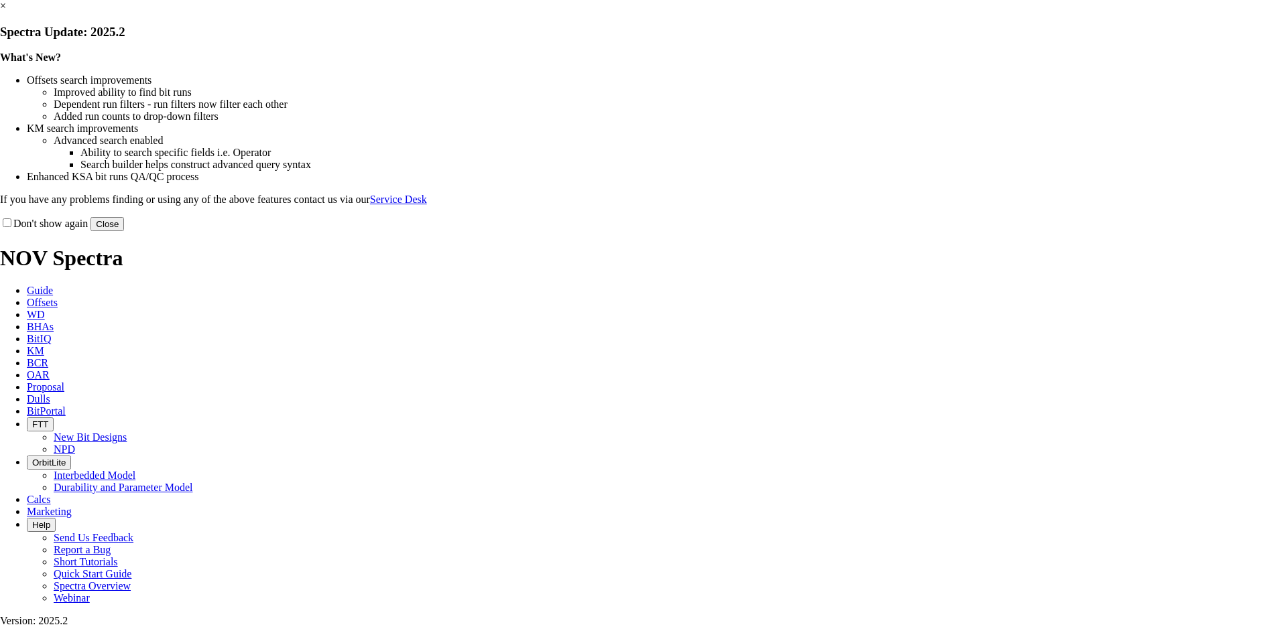
click at [124, 231] on button "Close" at bounding box center [107, 224] width 34 height 14
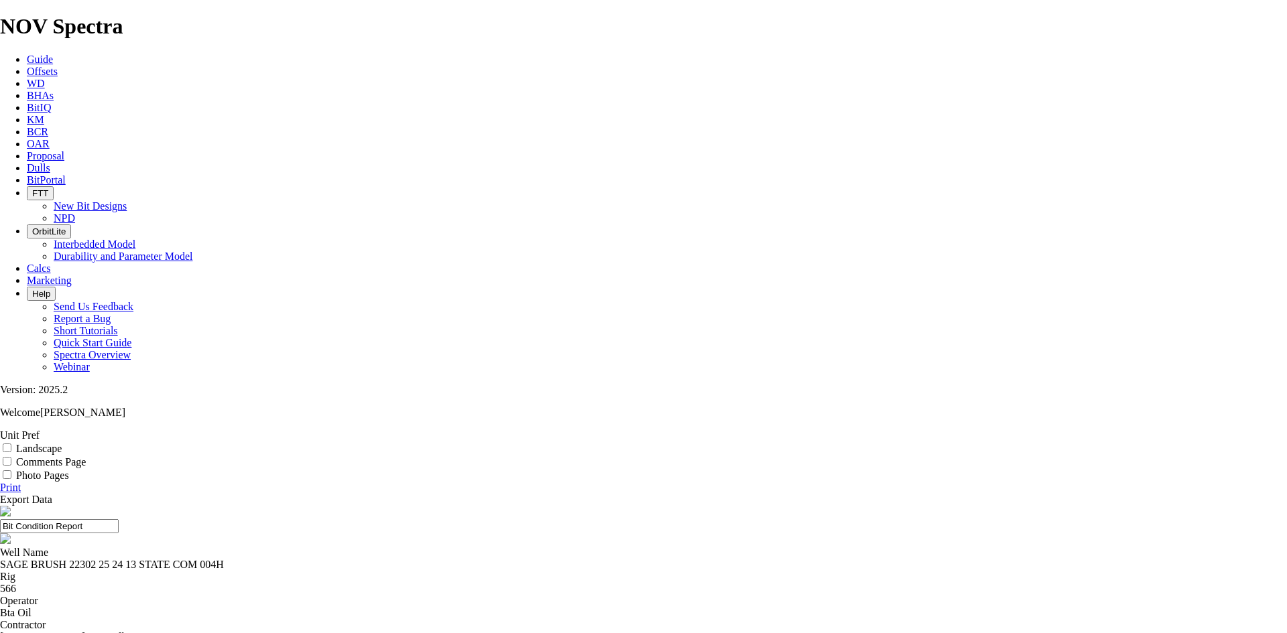
select select "number:333835"
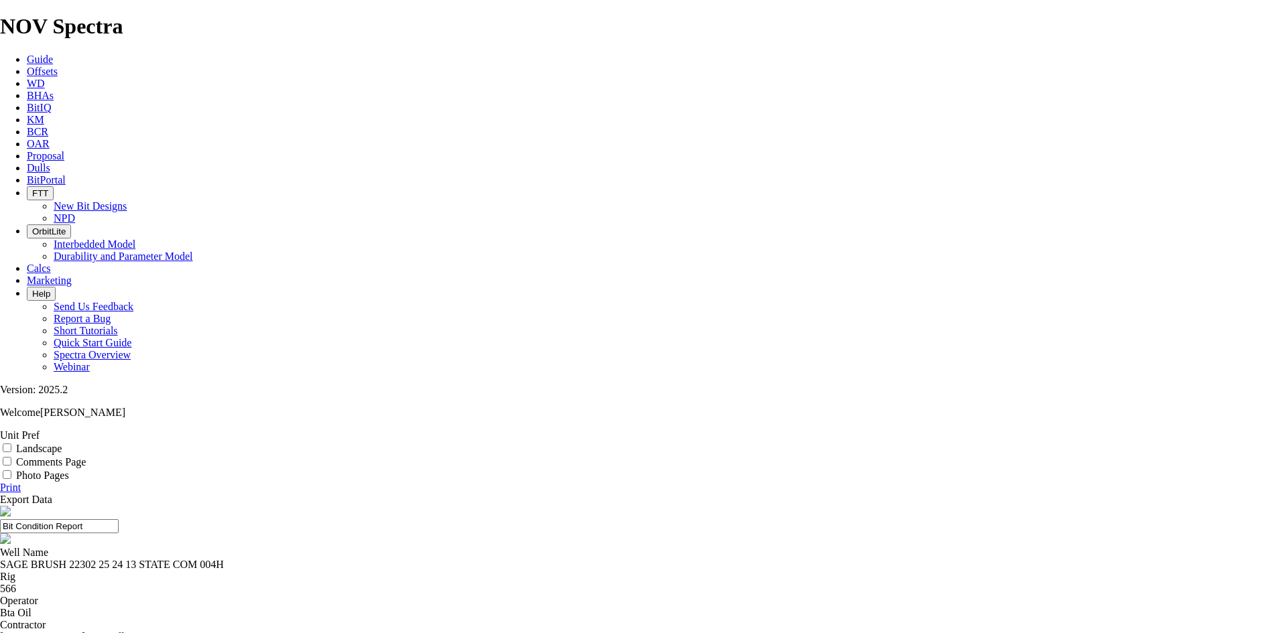
select select "number:333837"
select select "number:333838"
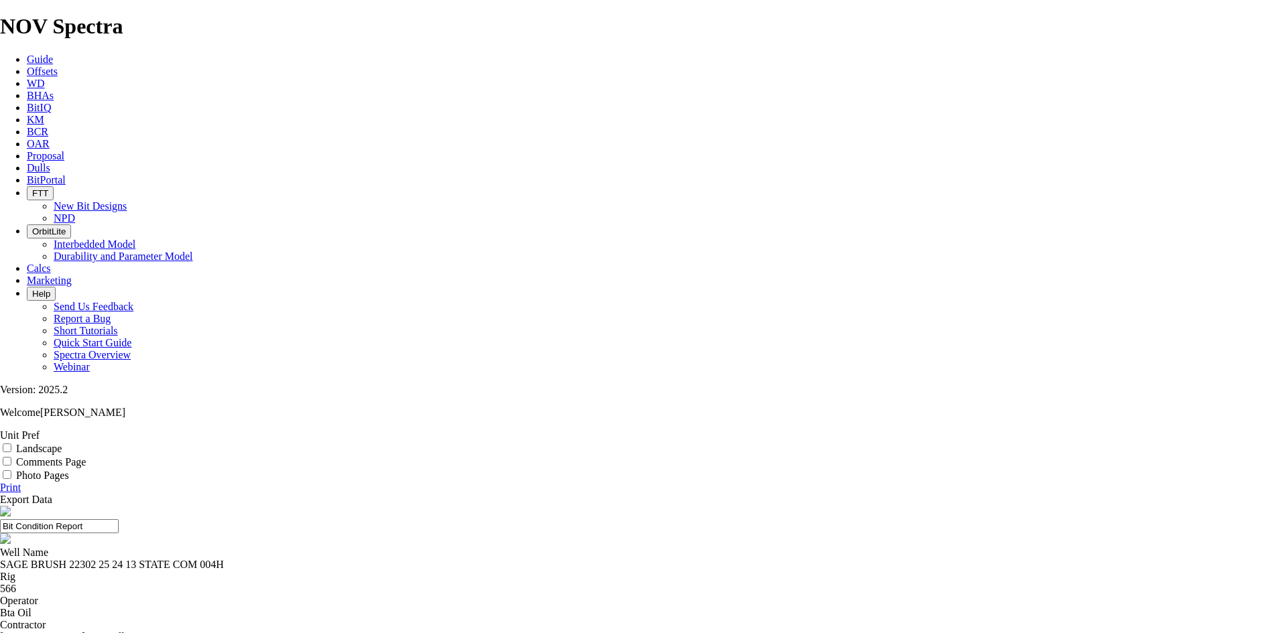
select select "number:333839"
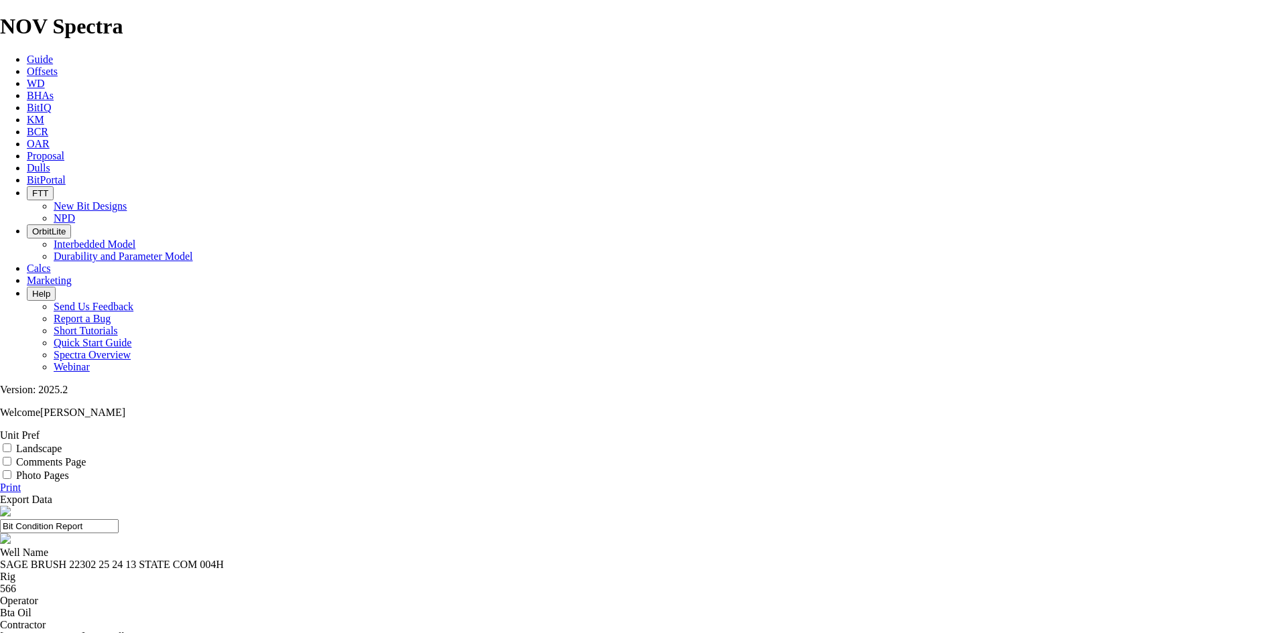
select select "number:333840"
select select "number:333841"
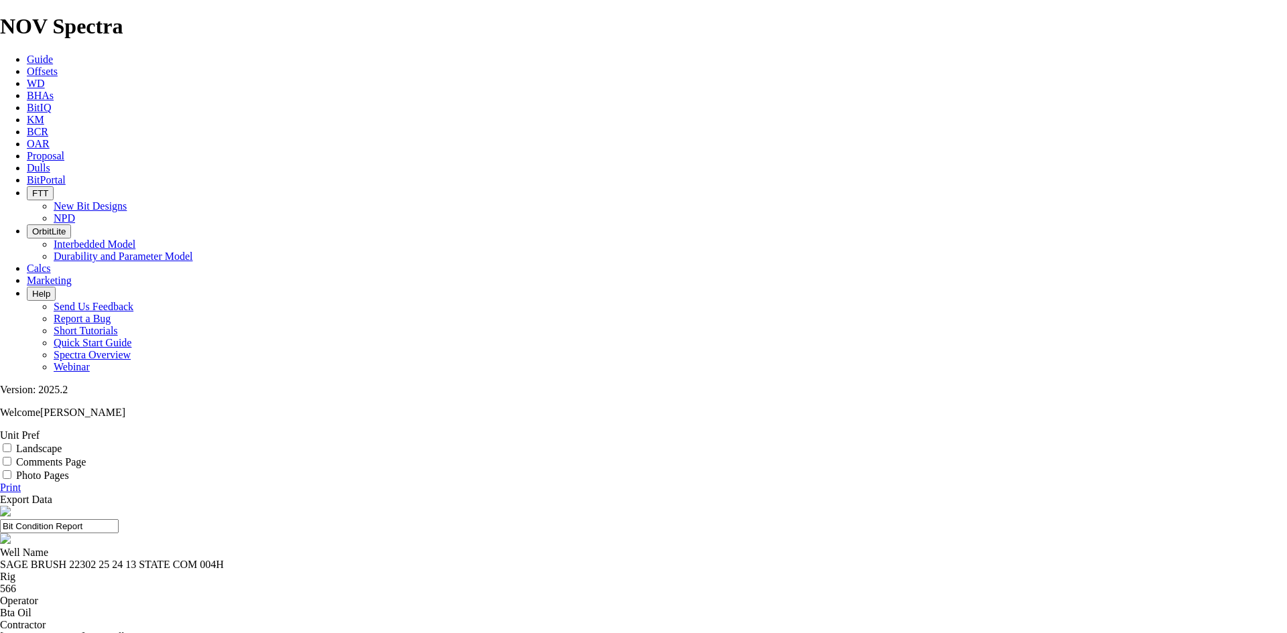
drag, startPoint x: 816, startPoint y: 299, endPoint x: 816, endPoint y: 310, distance: 11.4
select select "number:333842"
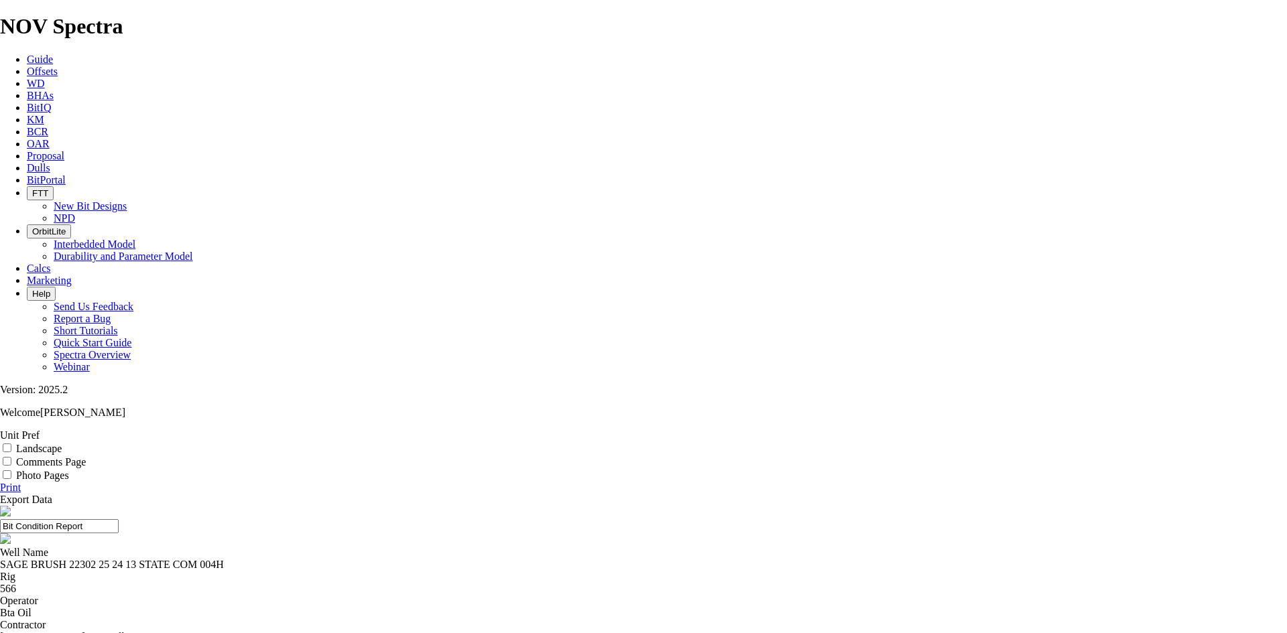
select select "number:6"
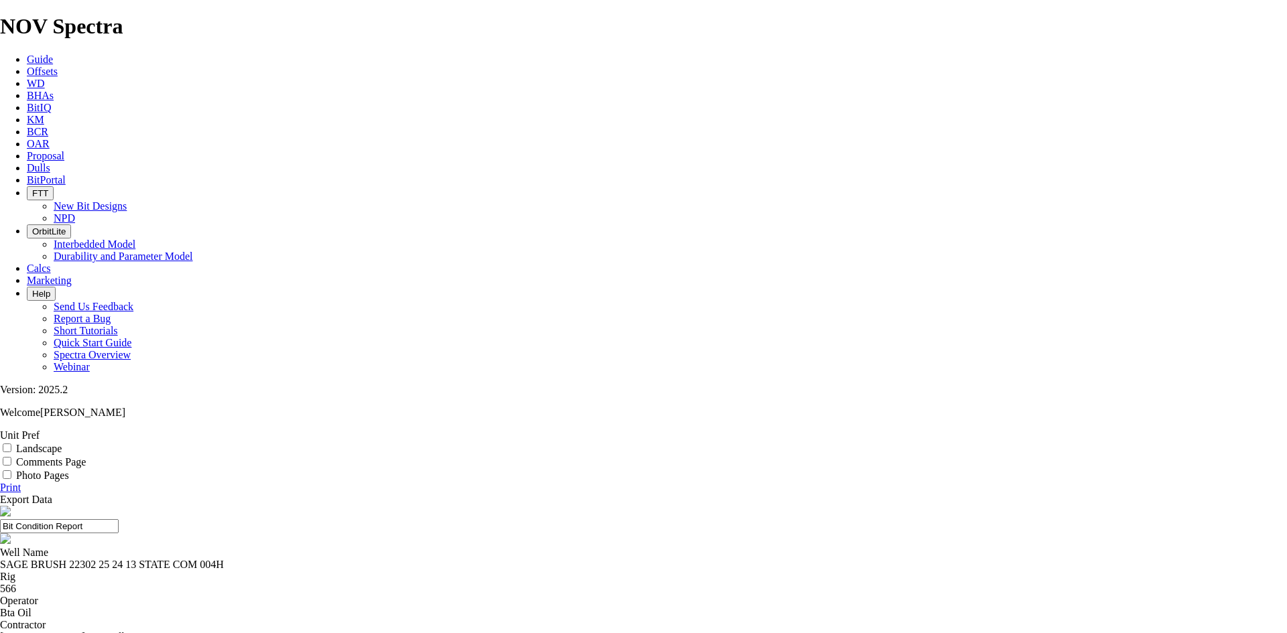
select select "string:PR"
drag, startPoint x: 1259, startPoint y: 139, endPoint x: 983, endPoint y: 392, distance: 374.3
click at [21, 482] on link "Print" at bounding box center [10, 487] width 21 height 11
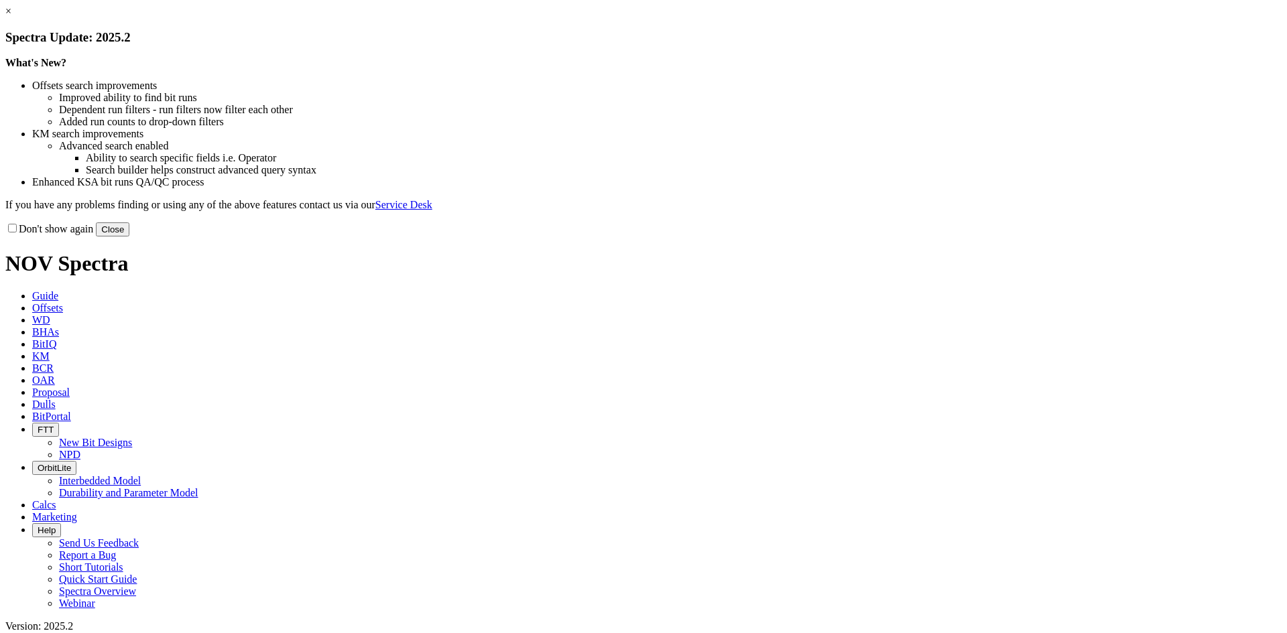
click at [129, 237] on button "Close" at bounding box center [113, 230] width 34 height 14
click at [11, 17] on link "×" at bounding box center [8, 10] width 6 height 11
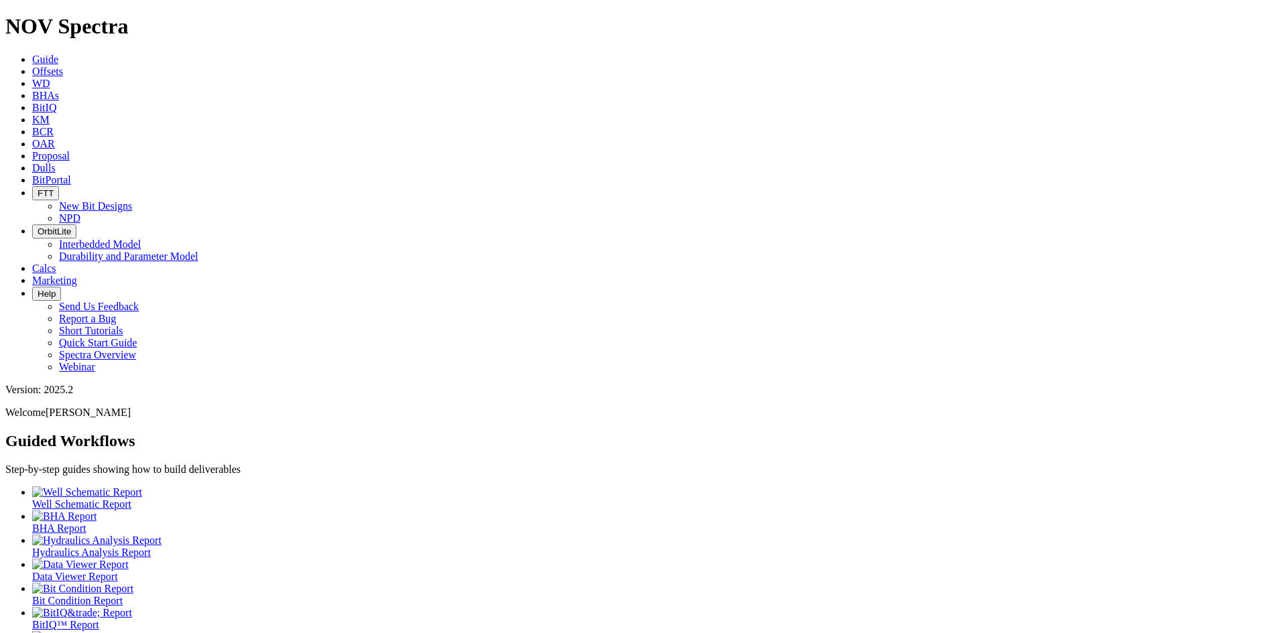
click at [63, 66] on span "Offsets" at bounding box center [47, 71] width 31 height 11
